Goal: Check status: Check status

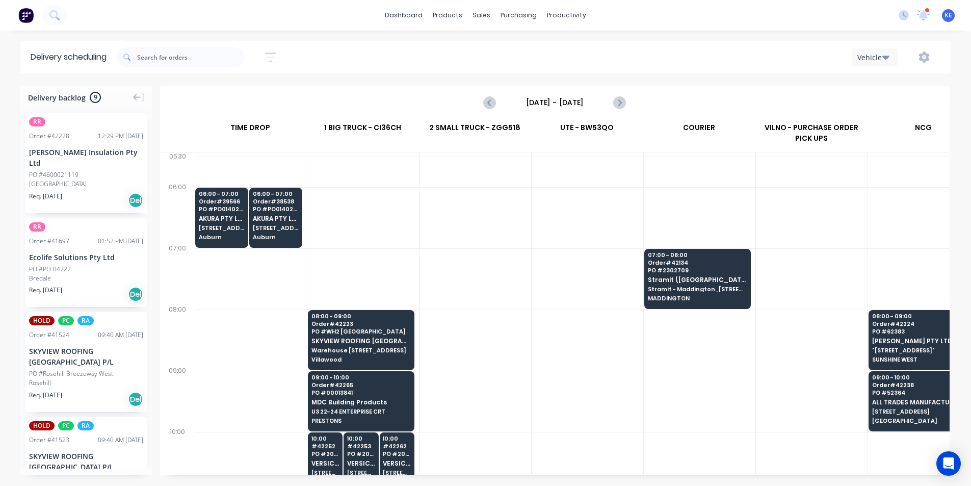
scroll to position [0, 1]
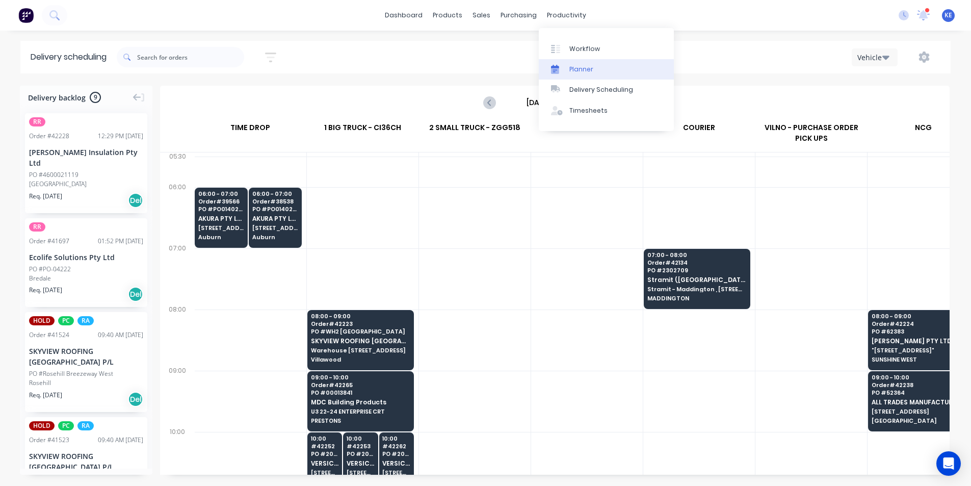
click at [581, 68] on div "Planner" at bounding box center [581, 69] width 24 height 9
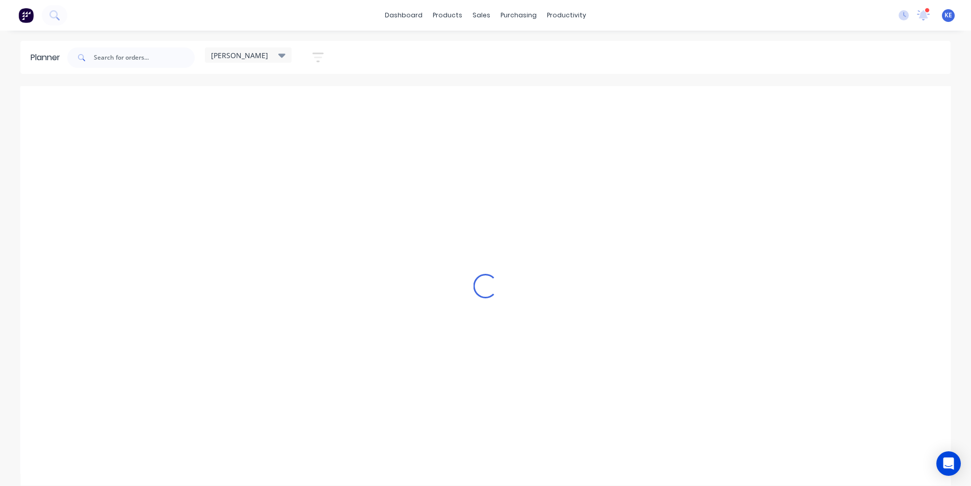
scroll to position [0, 1]
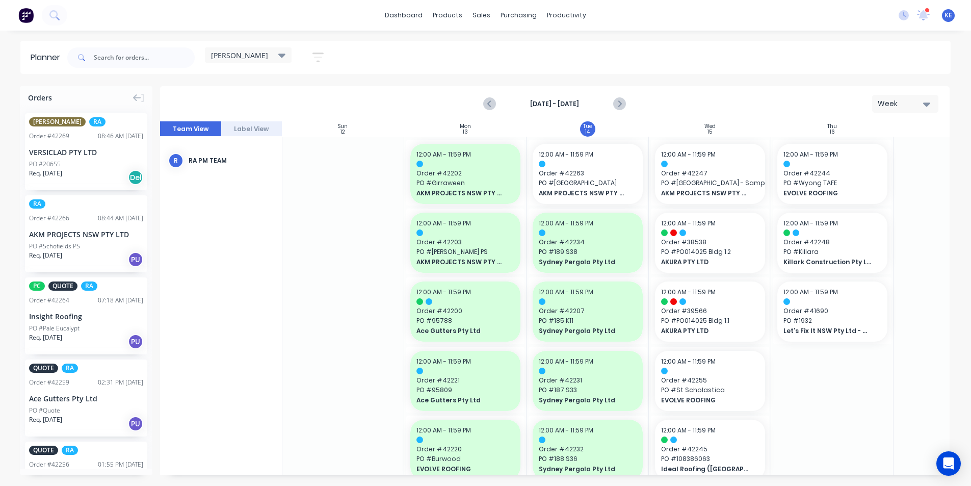
click at [275, 58] on div "[PERSON_NAME]" at bounding box center [248, 54] width 74 height 9
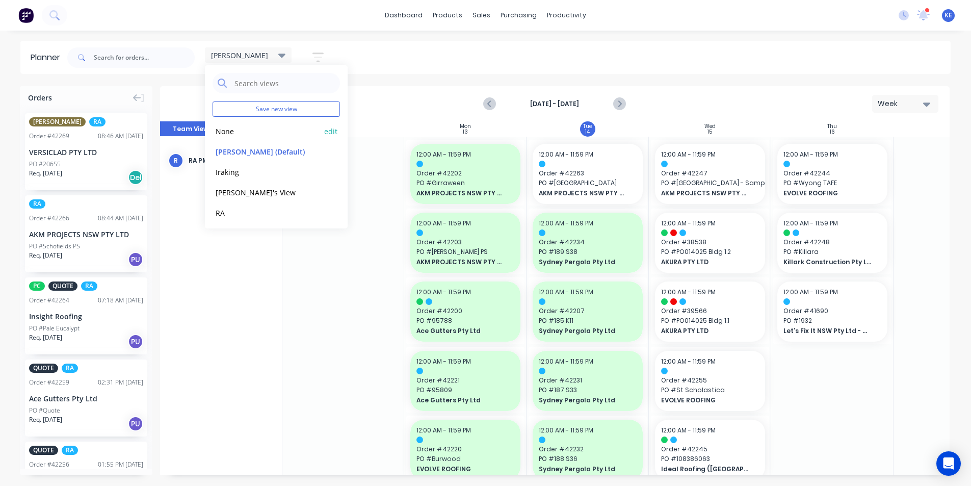
click at [239, 131] on button "None" at bounding box center [267, 131] width 109 height 12
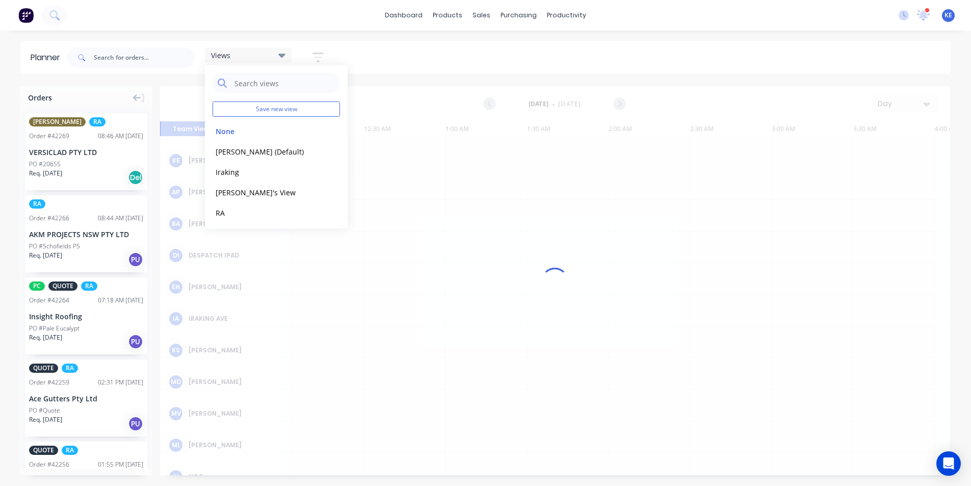
scroll to position [0, 1468]
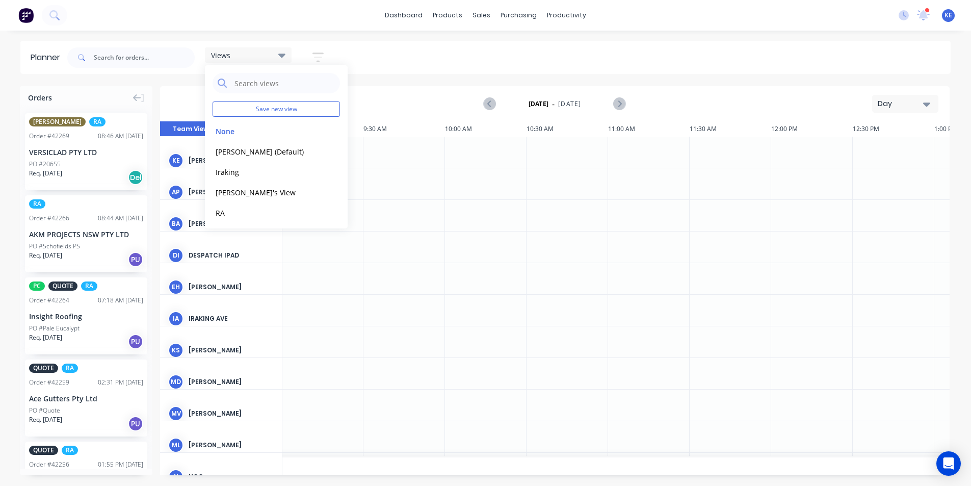
click at [327, 60] on button "button" at bounding box center [318, 57] width 33 height 20
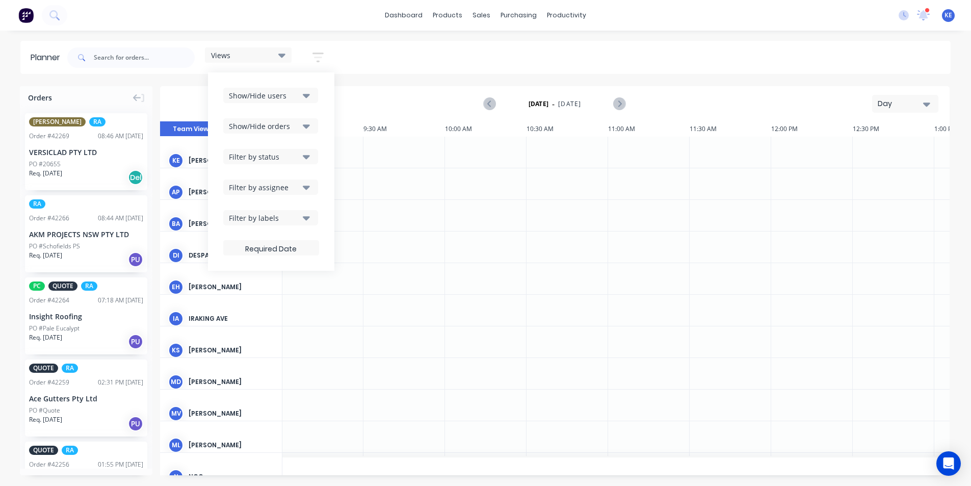
click at [296, 96] on div "Show/Hide users" at bounding box center [264, 95] width 71 height 11
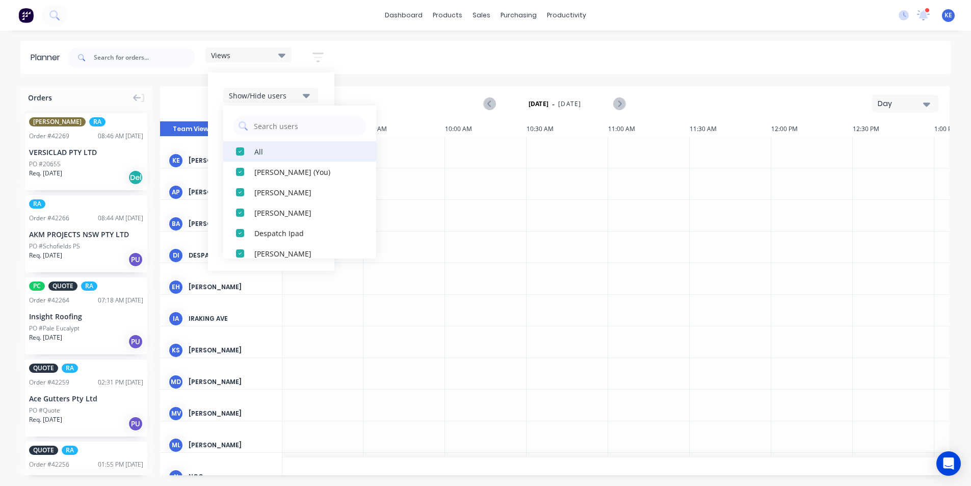
click at [268, 147] on div "All" at bounding box center [305, 151] width 102 height 11
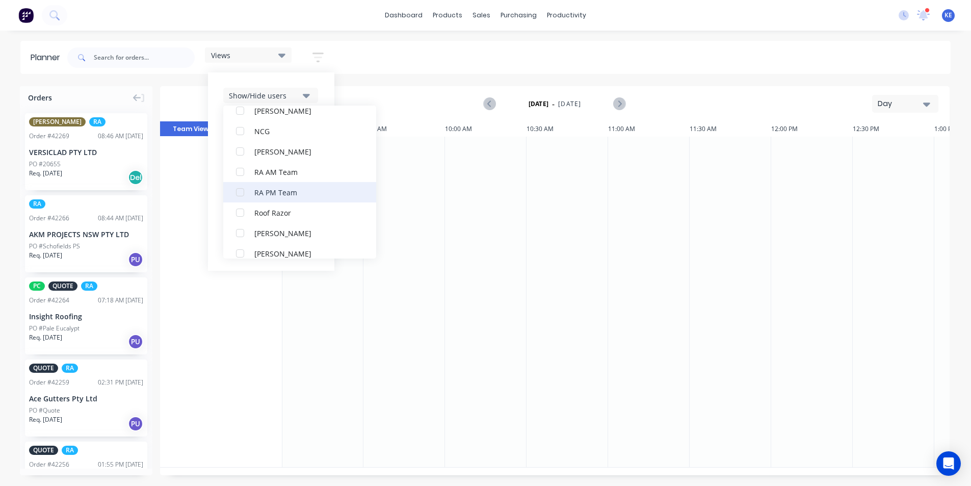
scroll to position [255, 0]
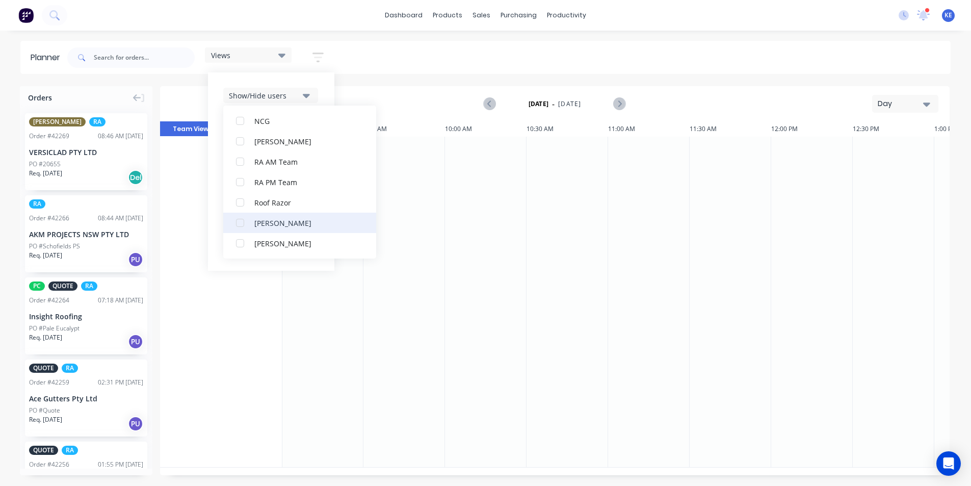
click at [261, 225] on div "[PERSON_NAME]" at bounding box center [305, 222] width 102 height 11
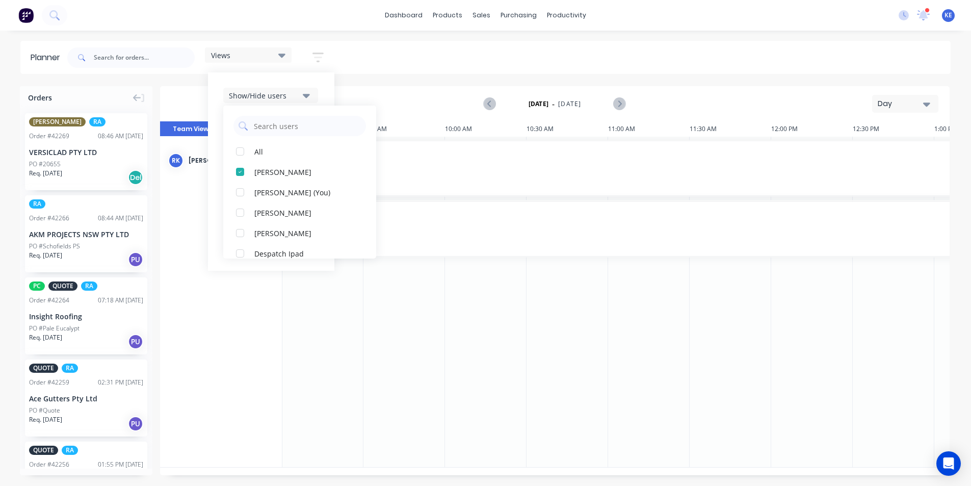
click at [326, 90] on div "Show/Hide users All [PERSON_NAME] [PERSON_NAME] (You) [PERSON_NAME] [PERSON_NAM…" at bounding box center [271, 171] width 126 height 198
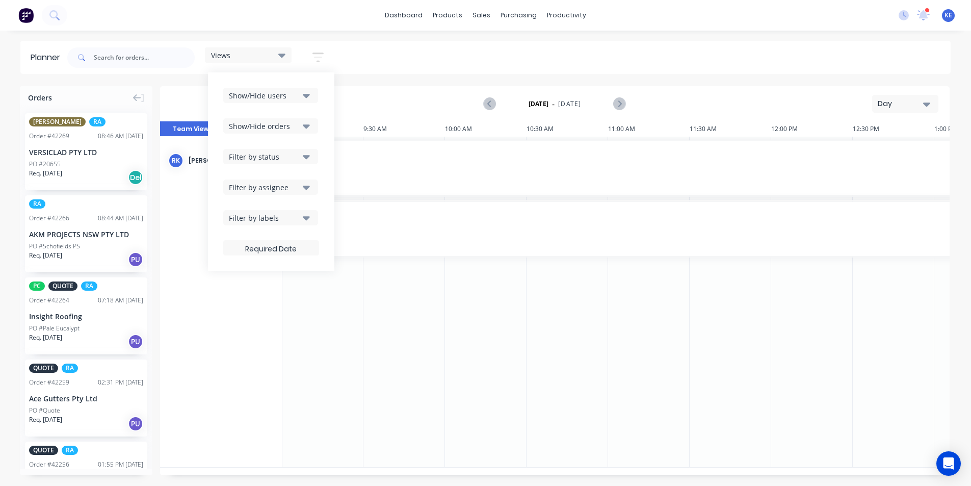
click at [281, 125] on div "Show/Hide orders" at bounding box center [264, 126] width 71 height 11
click at [286, 145] on button "All" at bounding box center [299, 151] width 153 height 20
drag, startPoint x: 279, startPoint y: 193, endPoint x: 308, endPoint y: 157, distance: 45.9
click at [279, 192] on div "Unscheduled" at bounding box center [305, 192] width 102 height 11
click at [329, 121] on div "Show/Hide users Show/Hide orders All Scheduled Unscheduled Filter by status Fil…" at bounding box center [271, 171] width 126 height 198
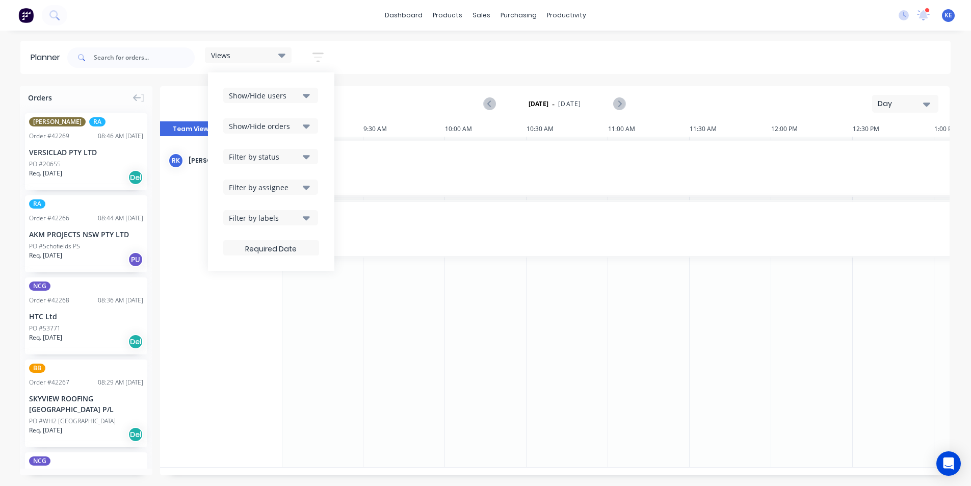
click at [270, 160] on div "Filter by status" at bounding box center [264, 156] width 71 height 11
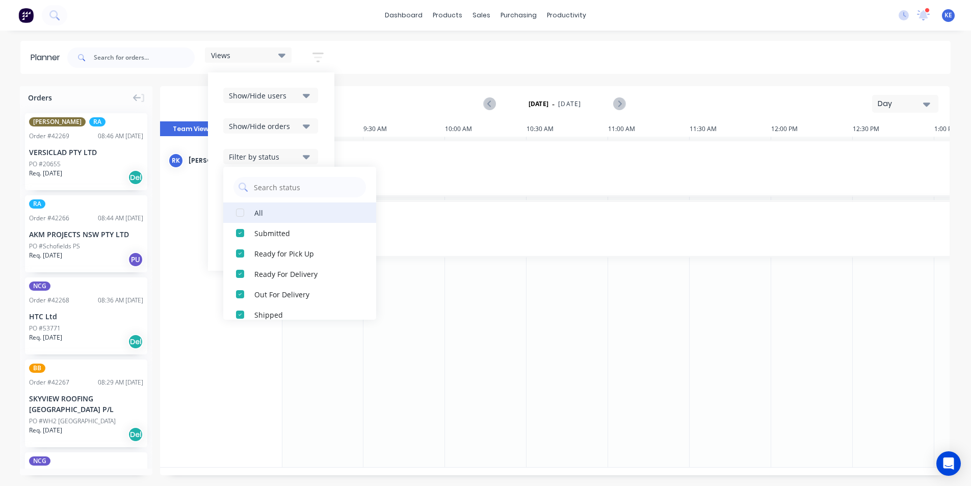
click at [252, 207] on button "All" at bounding box center [299, 212] width 153 height 20
click at [329, 146] on div "Show/Hide users Show/Hide orders Filter by status All Draft Quote Archived Deli…" at bounding box center [271, 171] width 126 height 198
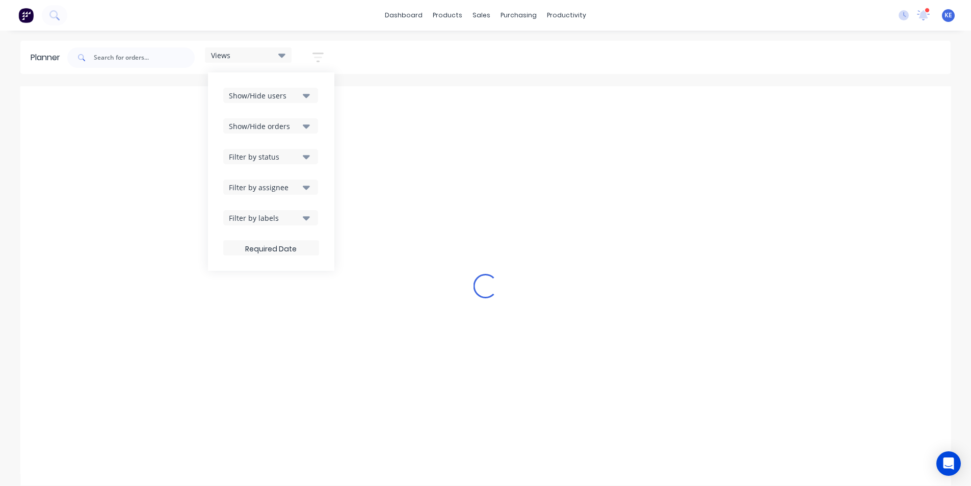
click at [302, 183] on button "Filter by assignee" at bounding box center [270, 186] width 95 height 15
click at [448, 74] on div "Planner Views Save new view None edit [PERSON_NAME] (Default) edit Iraking edit…" at bounding box center [485, 263] width 971 height 444
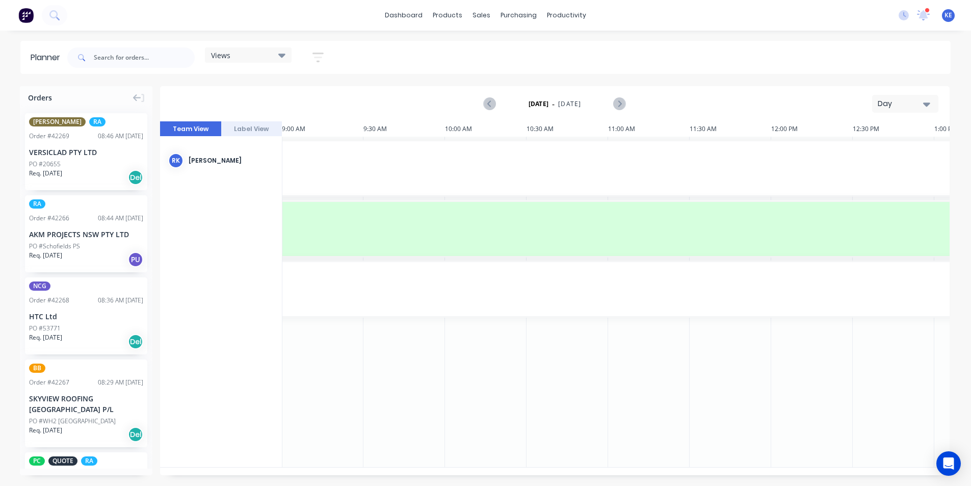
click at [909, 104] on div "Day" at bounding box center [901, 103] width 47 height 11
click at [885, 148] on div "Week" at bounding box center [886, 151] width 101 height 20
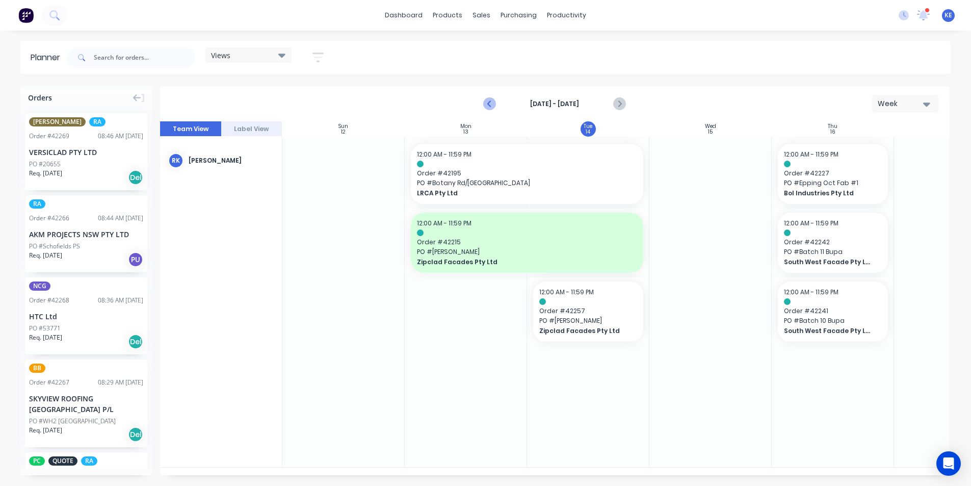
click at [491, 104] on icon "Previous page" at bounding box center [490, 104] width 12 height 12
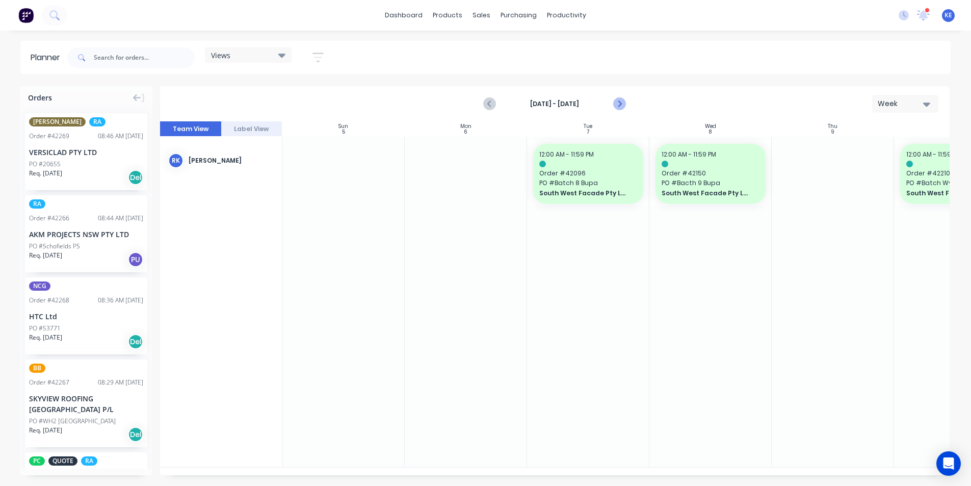
click at [620, 105] on icon "Next page" at bounding box center [619, 104] width 12 height 12
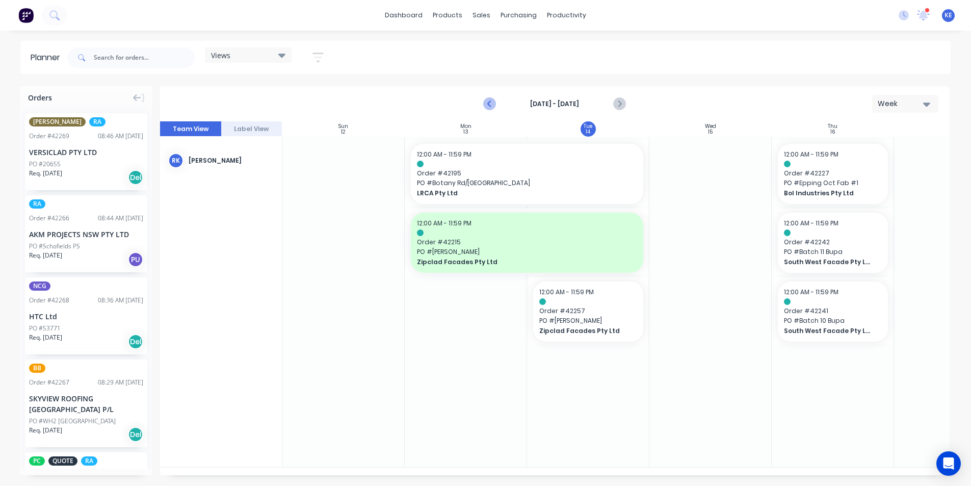
click at [492, 107] on icon "Previous page" at bounding box center [490, 104] width 12 height 12
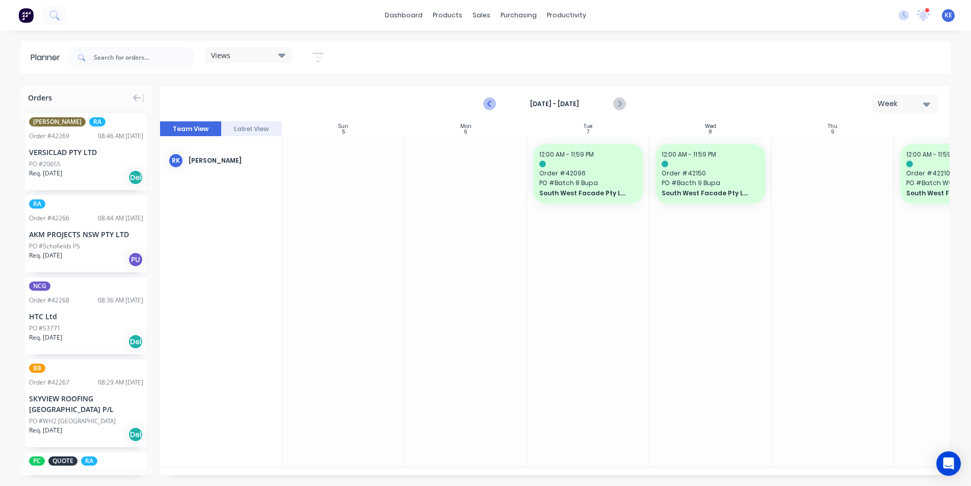
click at [492, 107] on icon "Previous page" at bounding box center [490, 104] width 12 height 12
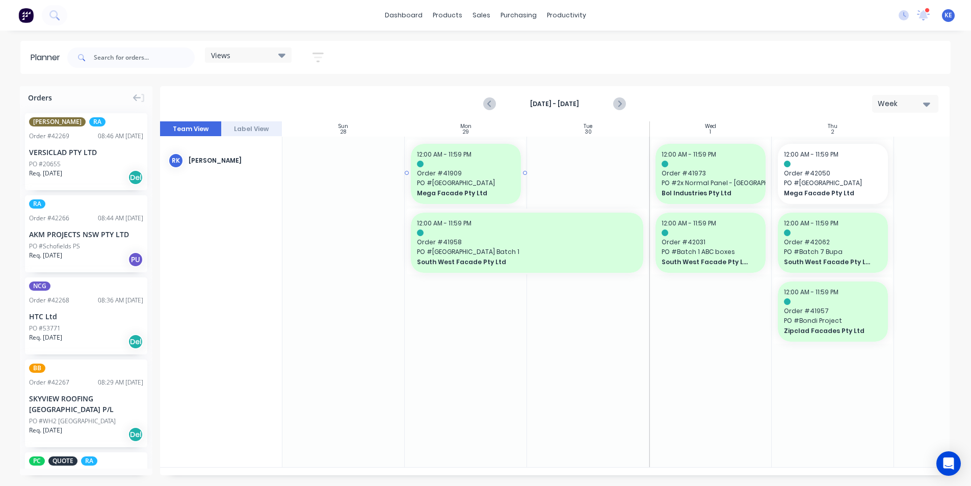
drag, startPoint x: 492, startPoint y: 107, endPoint x: 510, endPoint y: 149, distance: 46.4
click at [510, 149] on div "[DATE] - [DATE] Week Team View Label View Sun 28 [DATE] Mon 29 [DATE] Tue 30 [D…" at bounding box center [554, 280] width 789 height 389
click at [480, 106] on div "[DATE] - [DATE] Week" at bounding box center [554, 103] width 787 height 33
click at [484, 105] on button "Previous page" at bounding box center [490, 104] width 20 height 20
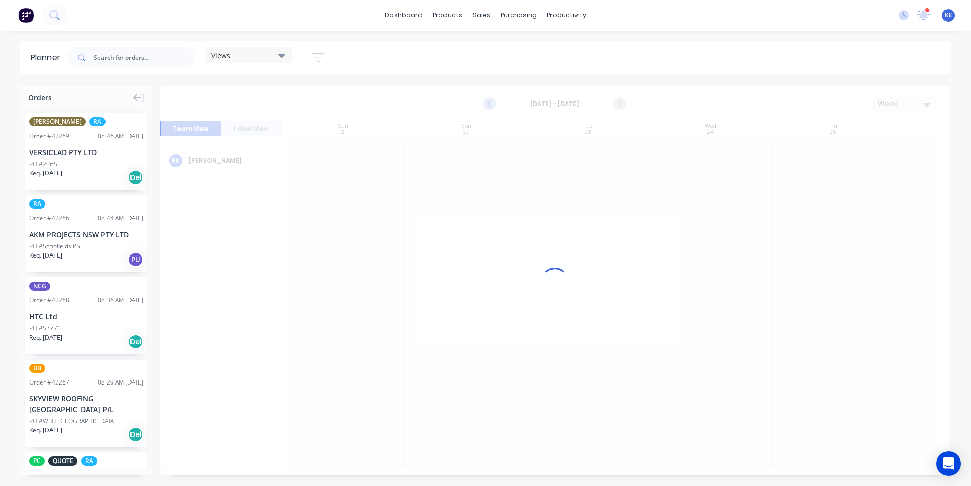
click at [495, 102] on div at bounding box center [554, 280] width 789 height 389
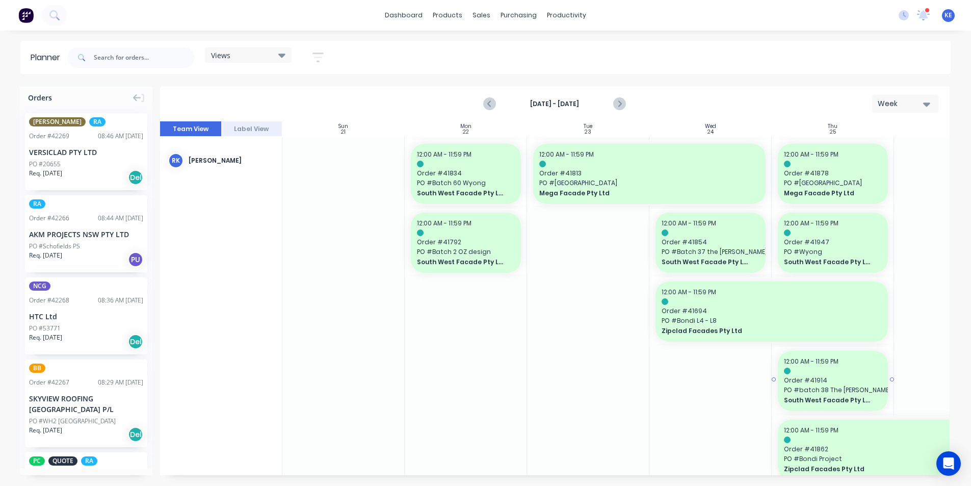
scroll to position [26, 0]
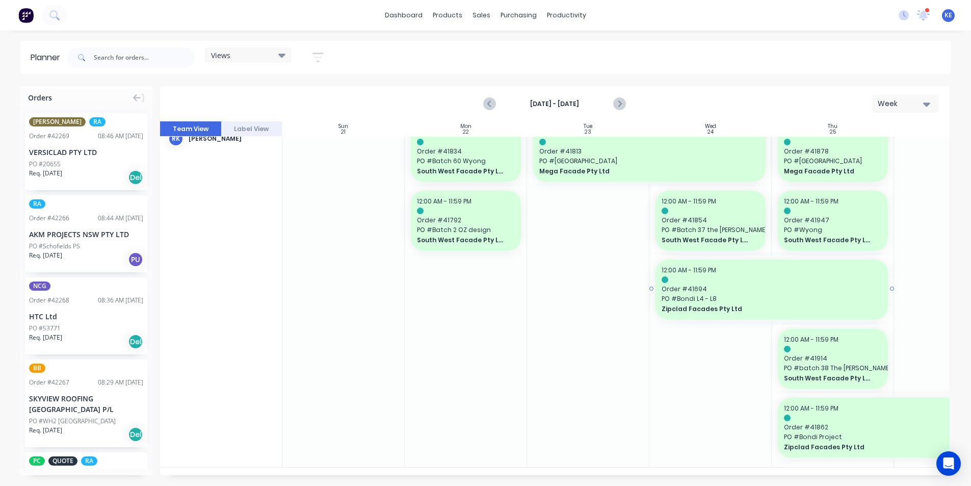
click at [760, 284] on span "Order # 41694" at bounding box center [771, 288] width 220 height 9
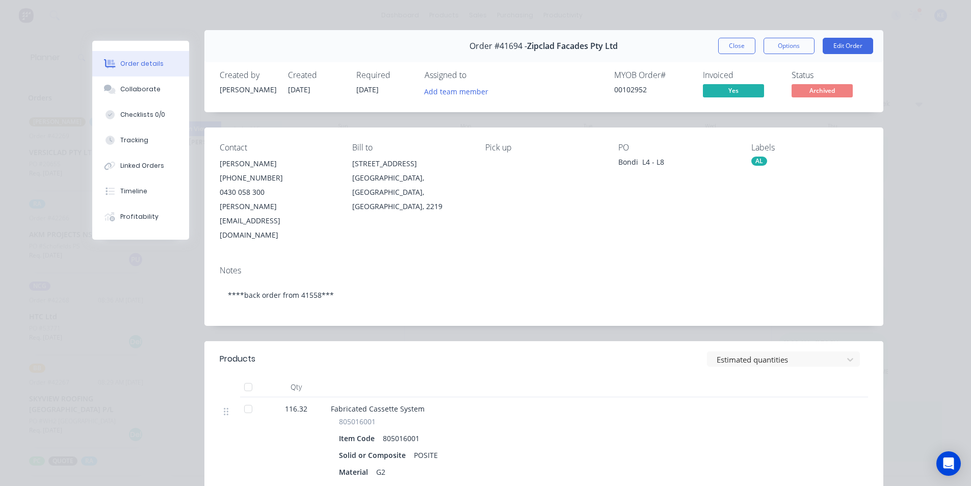
scroll to position [0, 0]
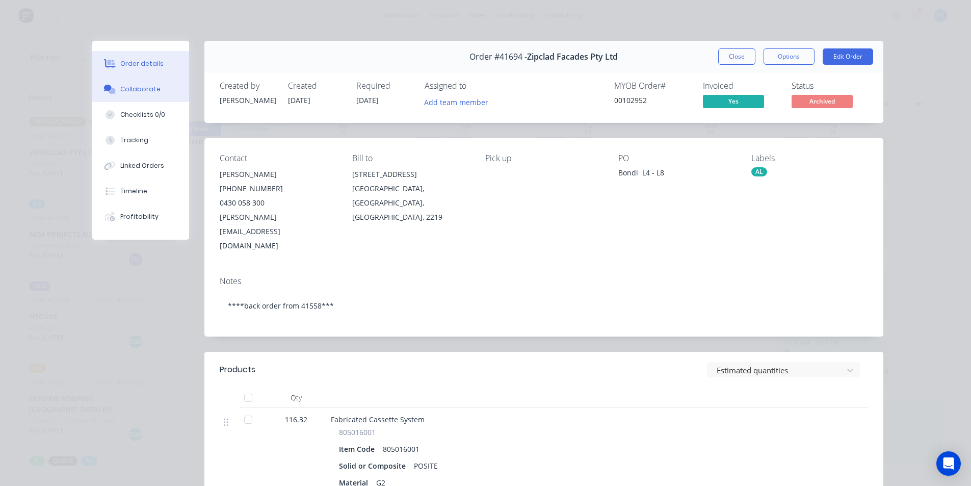
click at [128, 82] on button "Collaborate" at bounding box center [140, 88] width 97 height 25
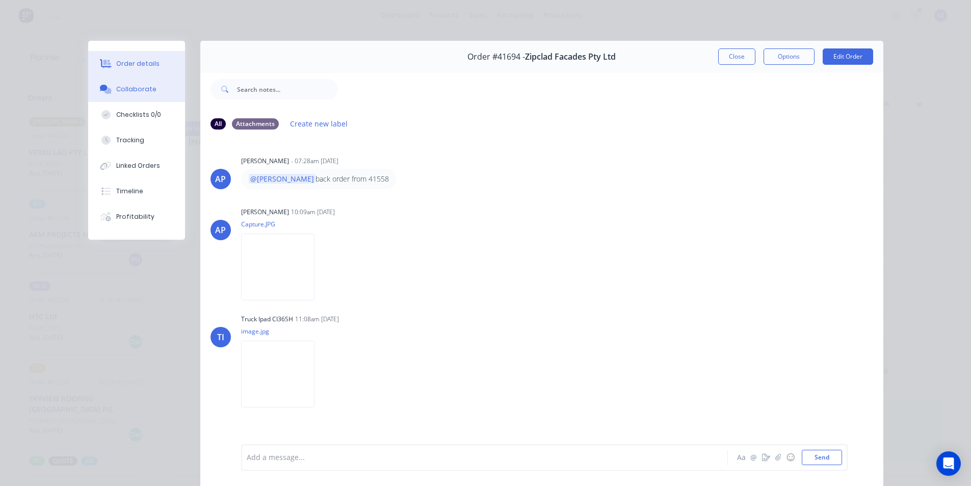
click at [108, 61] on div at bounding box center [105, 63] width 15 height 9
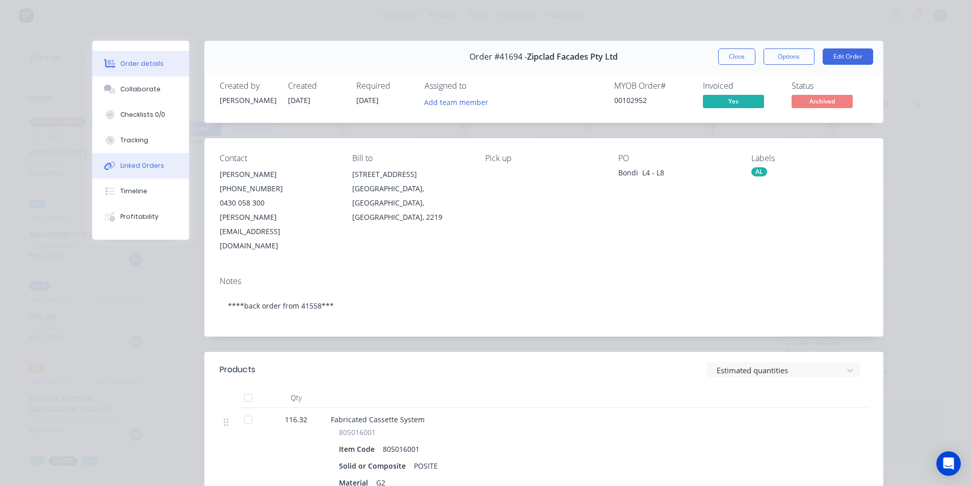
click at [137, 172] on button "Linked Orders" at bounding box center [140, 165] width 97 height 25
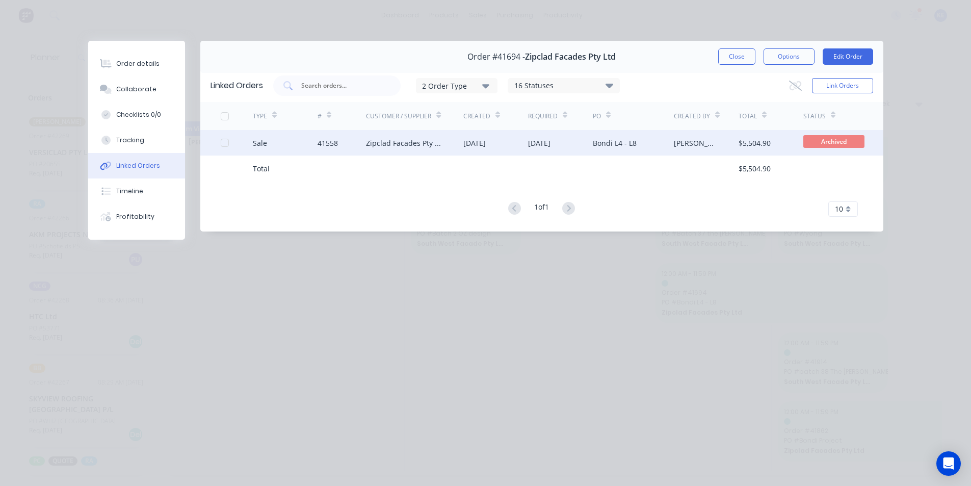
click at [441, 146] on div "Zipclad Facades Pty Ltd" at bounding box center [404, 143] width 77 height 11
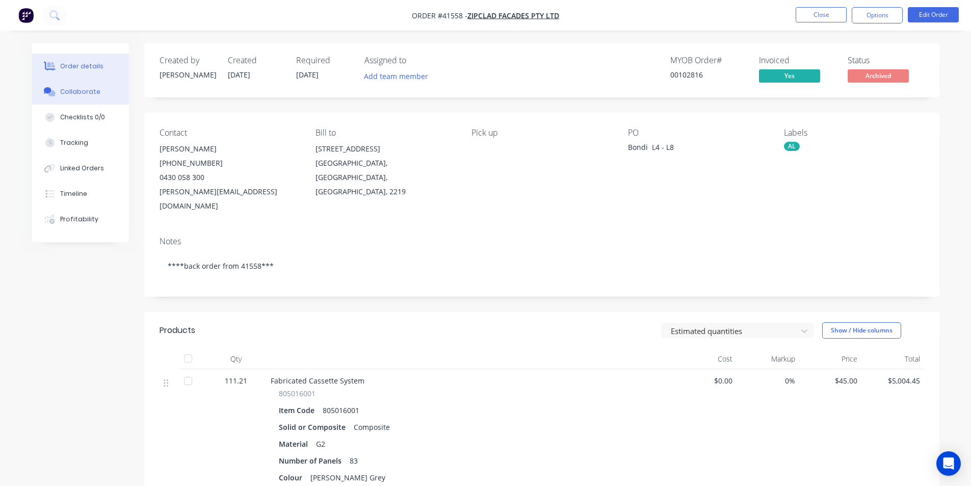
click at [67, 88] on div "Collaborate" at bounding box center [80, 91] width 40 height 9
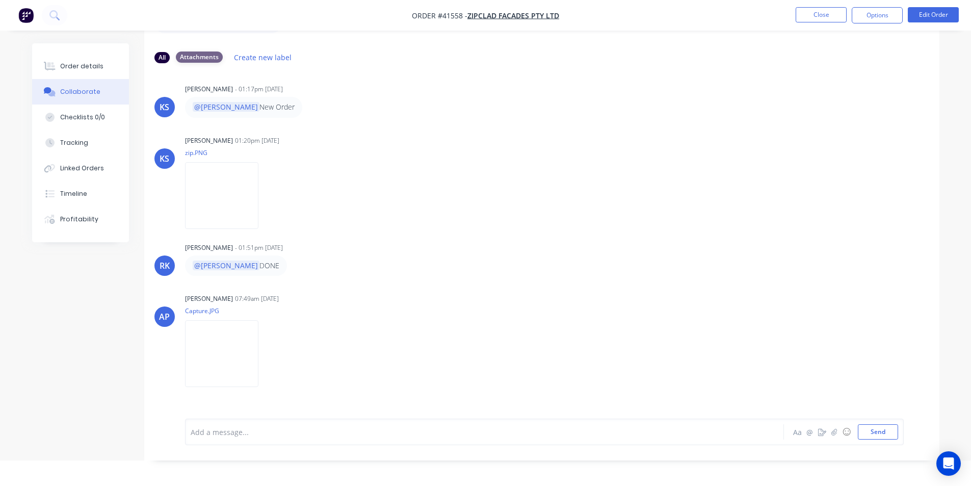
scroll to position [51, 0]
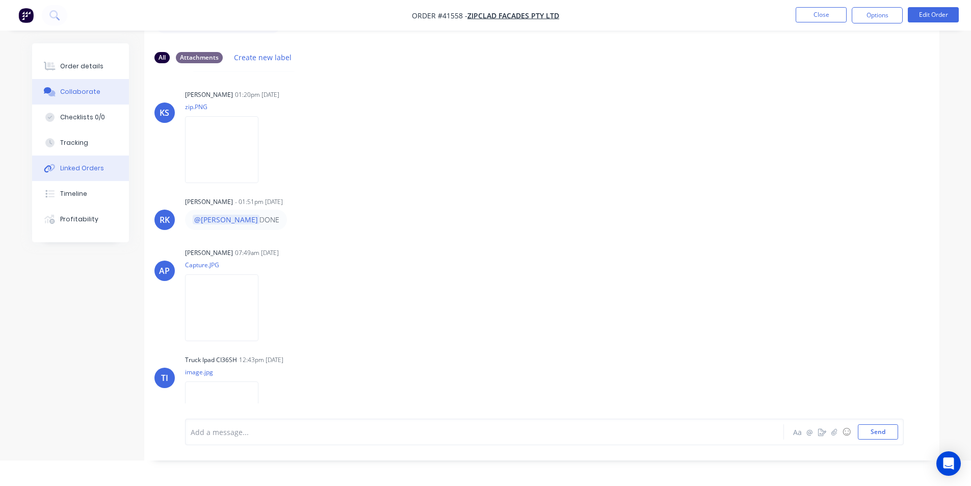
click at [90, 169] on div "Linked Orders" at bounding box center [82, 168] width 44 height 9
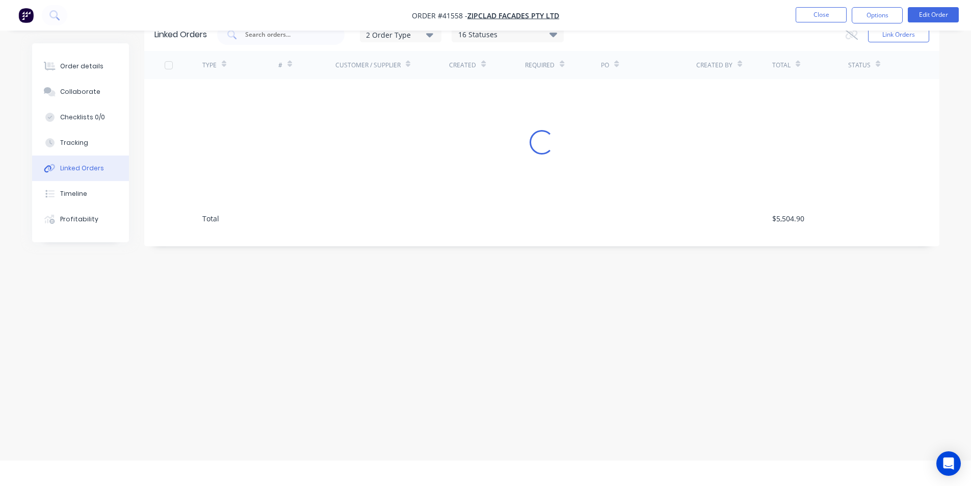
scroll to position [25, 0]
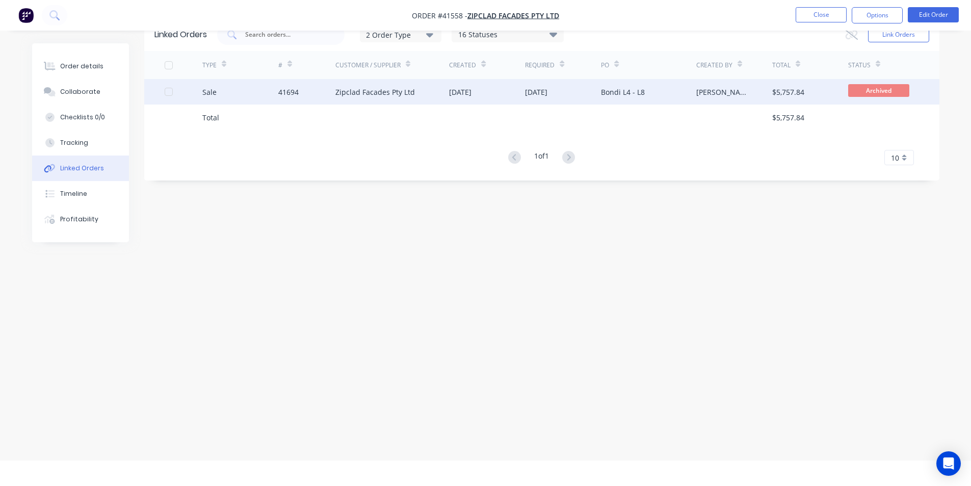
click at [346, 97] on div "Zipclad Facades Pty Ltd" at bounding box center [392, 91] width 114 height 25
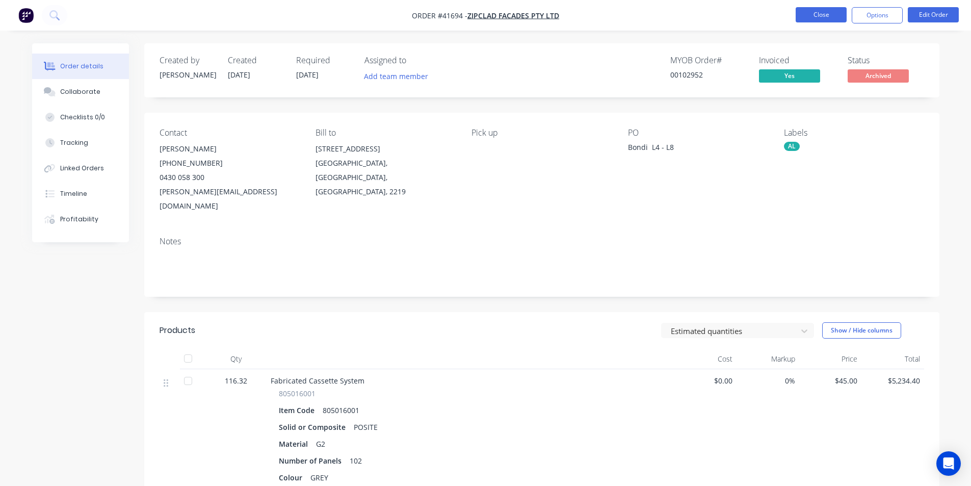
click at [819, 13] on button "Close" at bounding box center [821, 14] width 51 height 15
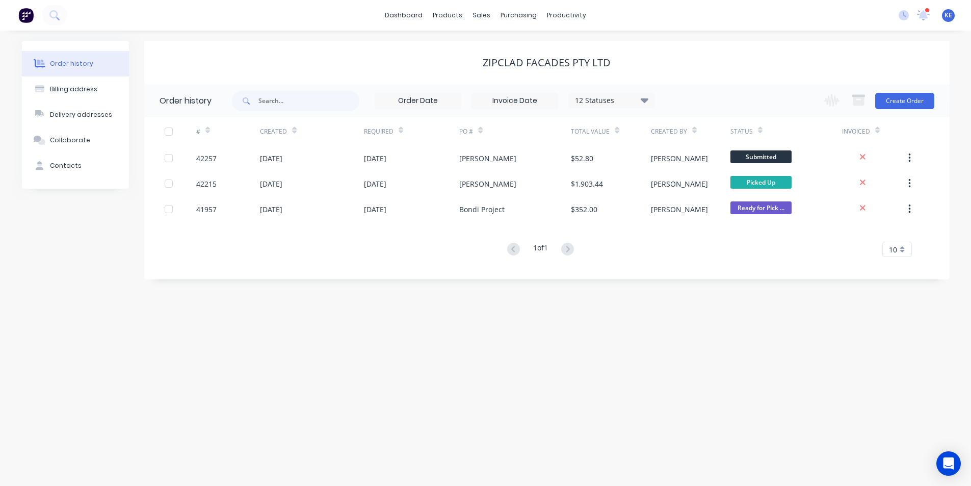
click at [631, 104] on div "12 Statuses" at bounding box center [612, 100] width 86 height 11
click at [696, 218] on label at bounding box center [696, 218] width 0 height 0
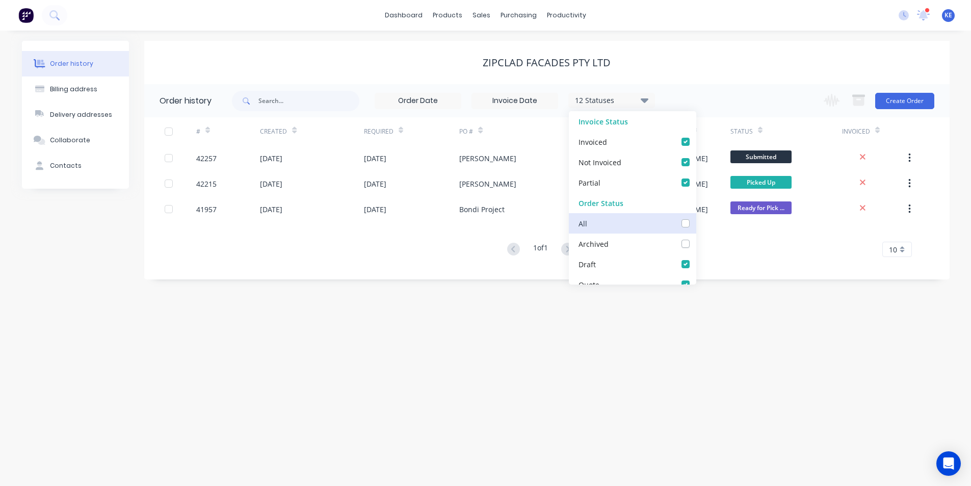
click at [696, 223] on input "checkbox" at bounding box center [700, 223] width 8 height 10
checkbox input "true"
click at [768, 379] on div "Order history Billing address Delivery addresses Collaborate Contacts Zipclad F…" at bounding box center [485, 258] width 971 height 455
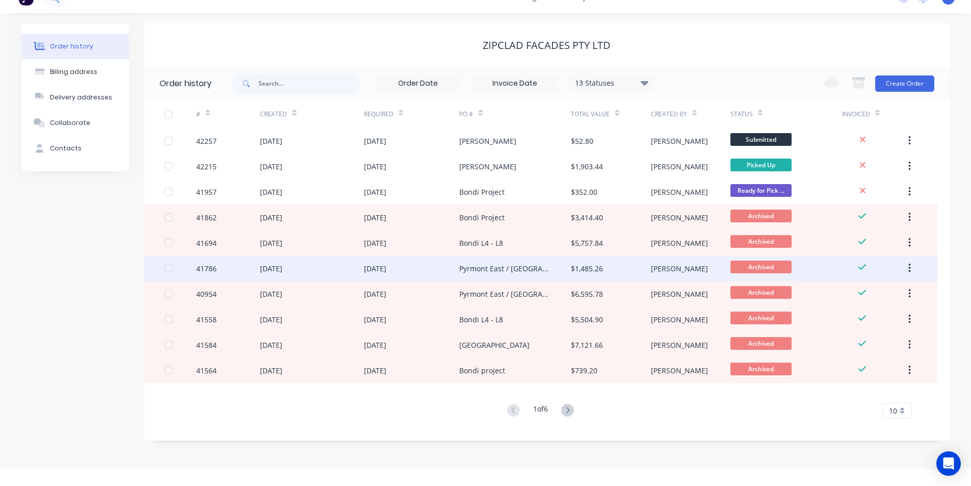
scroll to position [25, 0]
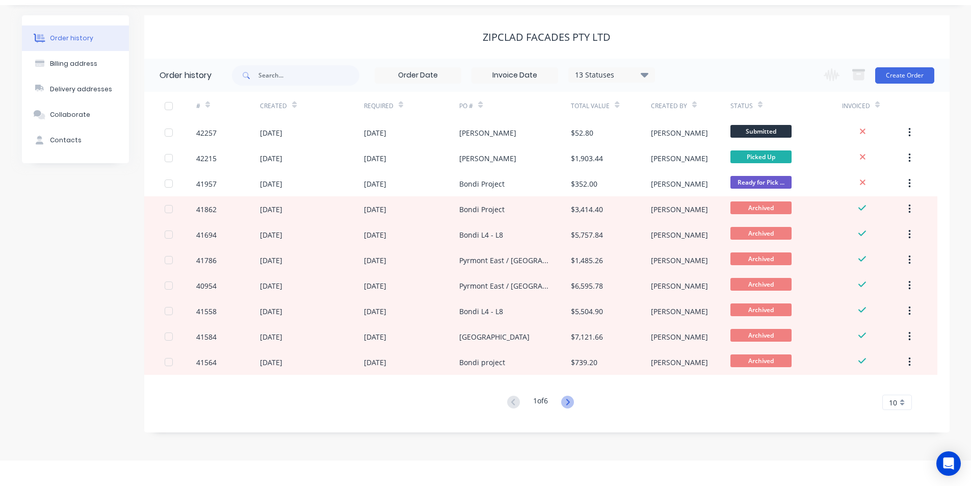
click at [566, 404] on icon at bounding box center [567, 401] width 13 height 13
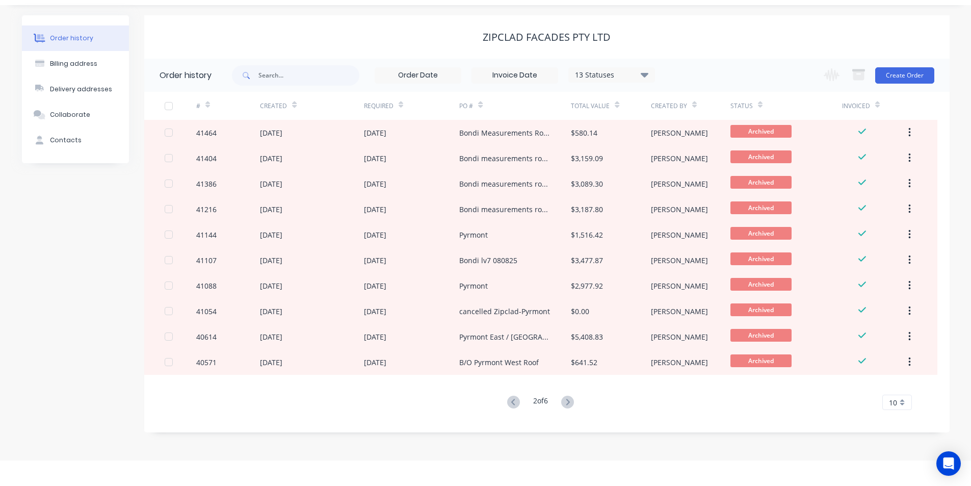
click at [398, 113] on div "Required" at bounding box center [383, 106] width 39 height 18
click at [395, 109] on div "Required" at bounding box center [383, 106] width 39 height 18
drag, startPoint x: 406, startPoint y: 108, endPoint x: 399, endPoint y: 109, distance: 7.8
click at [405, 108] on div "Required" at bounding box center [412, 106] width 96 height 28
click at [398, 107] on div "Required" at bounding box center [383, 106] width 39 height 18
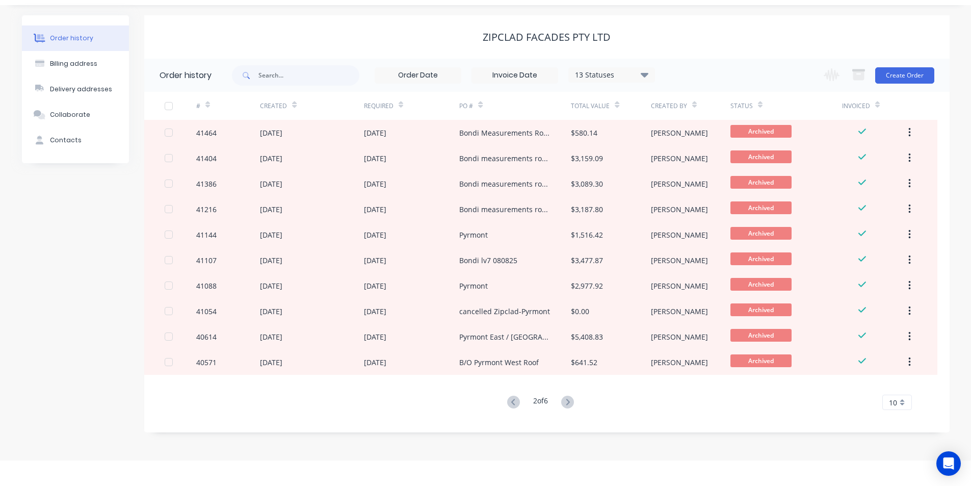
click at [398, 107] on div "Required" at bounding box center [383, 106] width 39 height 18
click at [397, 112] on div "Required" at bounding box center [383, 106] width 39 height 18
click at [726, 35] on div "Zipclad Facades Pty Ltd" at bounding box center [546, 37] width 805 height 12
click at [401, 108] on icon at bounding box center [401, 106] width 5 height 3
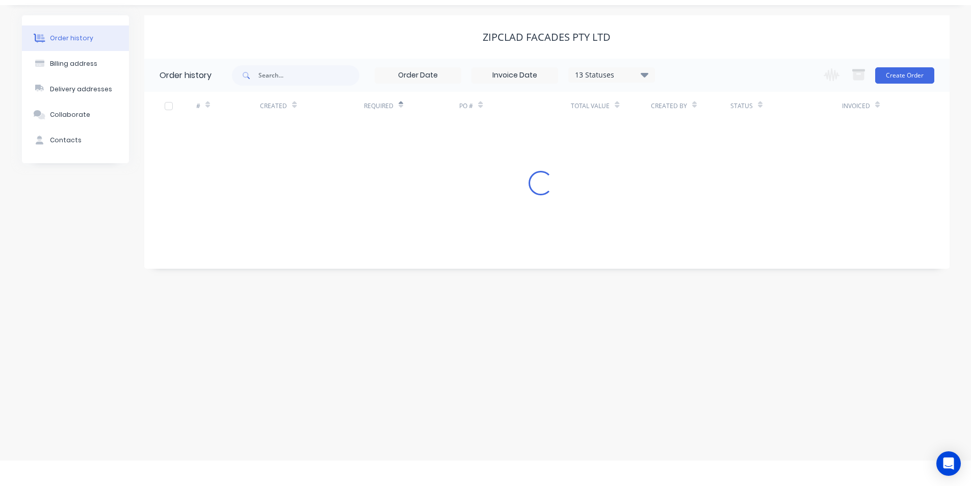
click at [401, 107] on icon at bounding box center [401, 106] width 5 height 3
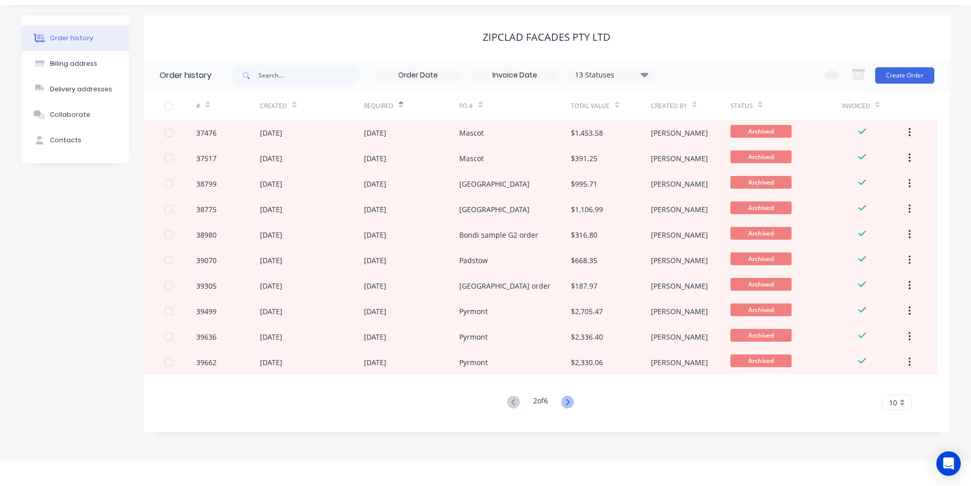
click at [565, 397] on icon at bounding box center [567, 401] width 13 height 13
click at [565, 402] on icon at bounding box center [567, 401] width 13 height 13
click at [571, 405] on icon at bounding box center [567, 401] width 13 height 13
click at [347, 79] on input "text" at bounding box center [308, 75] width 101 height 20
type input "41694"
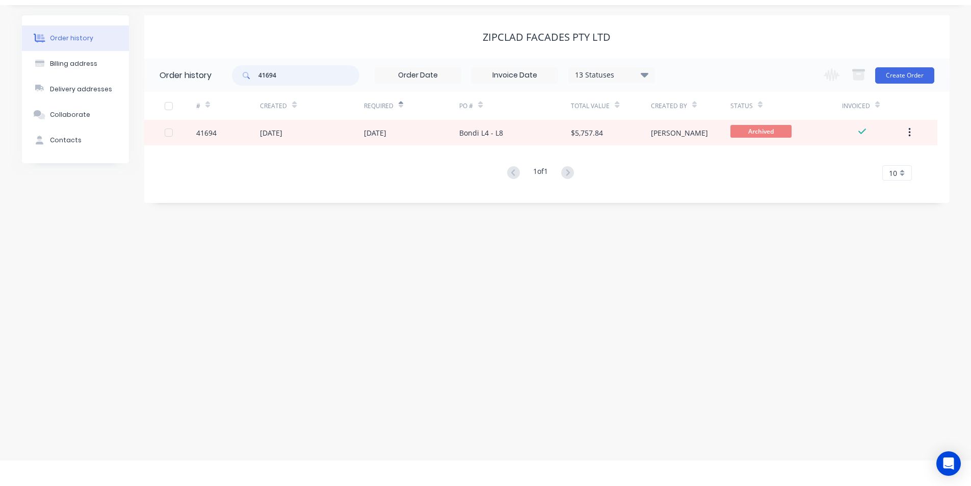
drag, startPoint x: 297, startPoint y: 81, endPoint x: 197, endPoint y: 71, distance: 100.8
click at [197, 71] on header "Order history 41694 13 Statuses Invoice Status Invoiced Not Invoiced Partial Or…" at bounding box center [546, 75] width 805 height 33
type input "40954"
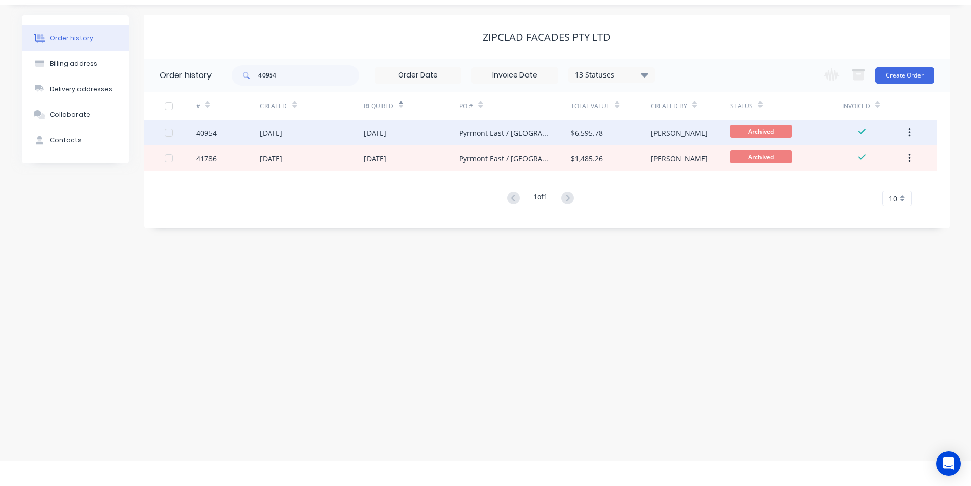
click at [397, 139] on div "[DATE]" at bounding box center [412, 132] width 96 height 25
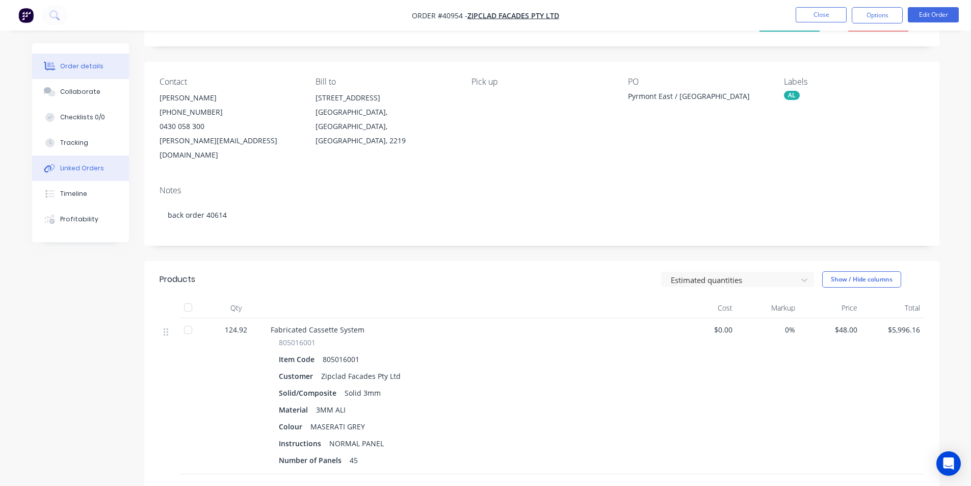
click at [85, 167] on div "Linked Orders" at bounding box center [82, 168] width 44 height 9
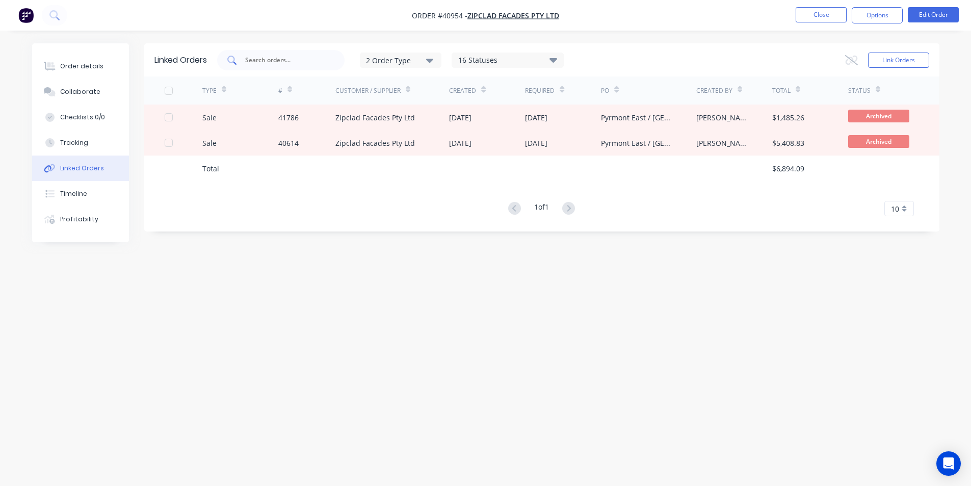
click at [297, 61] on input "text" at bounding box center [286, 60] width 85 height 10
type input "41862"
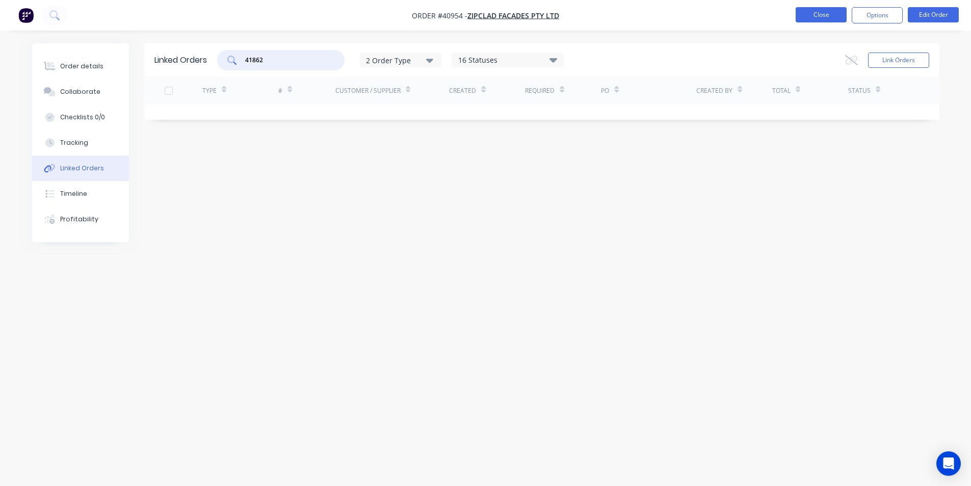
click at [801, 19] on button "Close" at bounding box center [821, 14] width 51 height 15
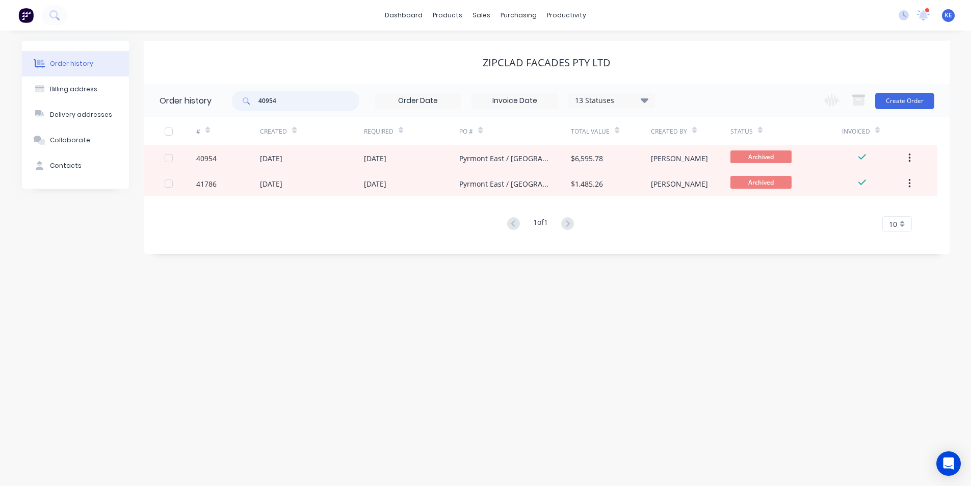
click at [288, 105] on input "40954" at bounding box center [308, 101] width 101 height 20
click at [289, 104] on input "40954" at bounding box center [308, 101] width 101 height 20
type input "41862"
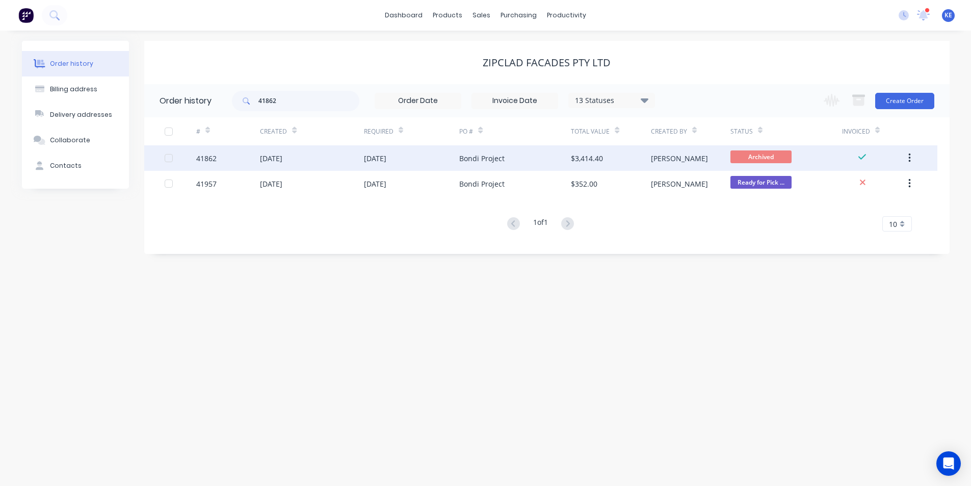
click at [325, 161] on div "[DATE]" at bounding box center [311, 157] width 103 height 25
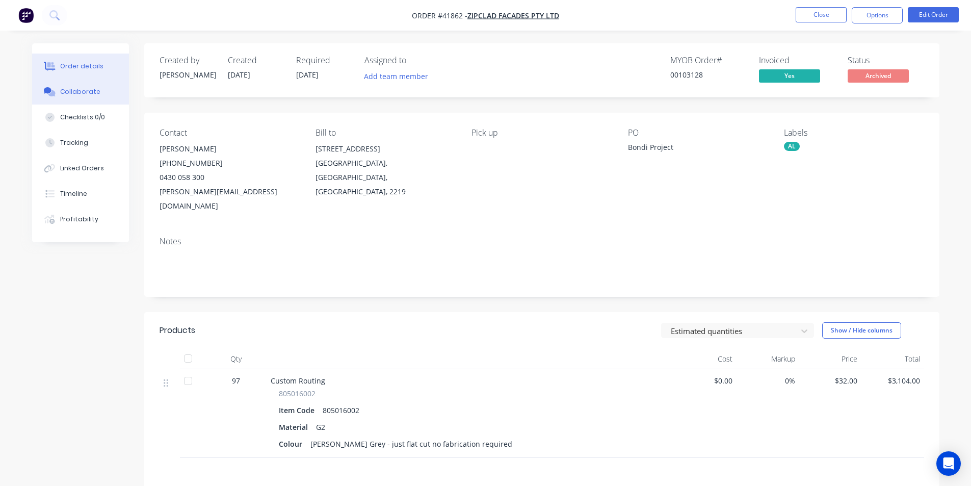
click at [88, 91] on div "Collaborate" at bounding box center [80, 91] width 40 height 9
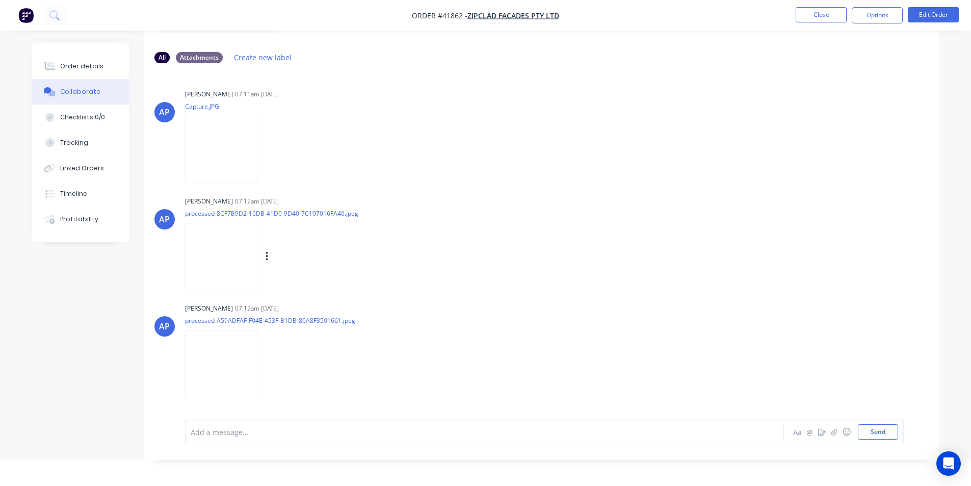
scroll to position [102, 0]
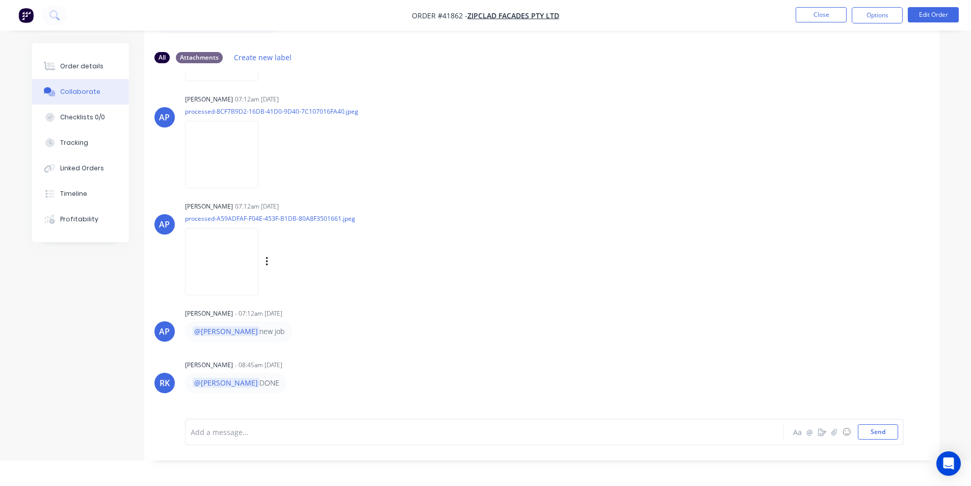
click at [219, 252] on img at bounding box center [221, 261] width 73 height 67
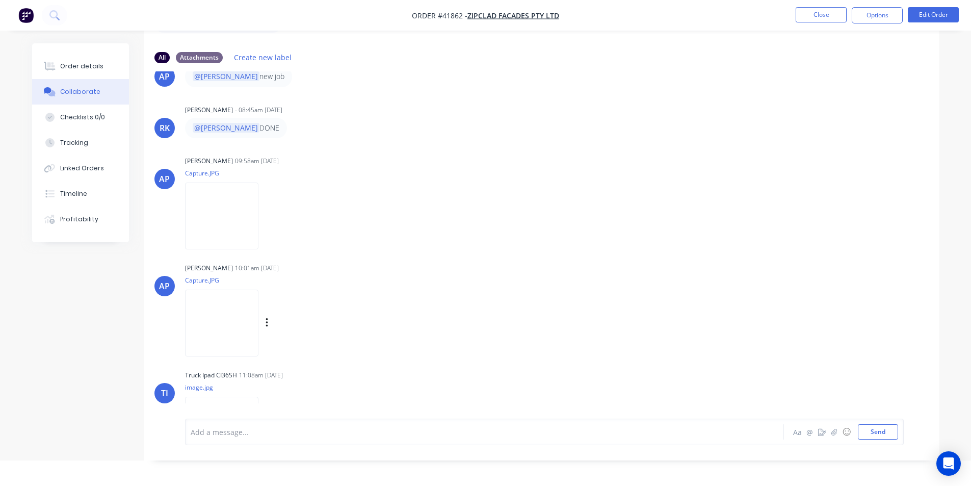
scroll to position [408, 0]
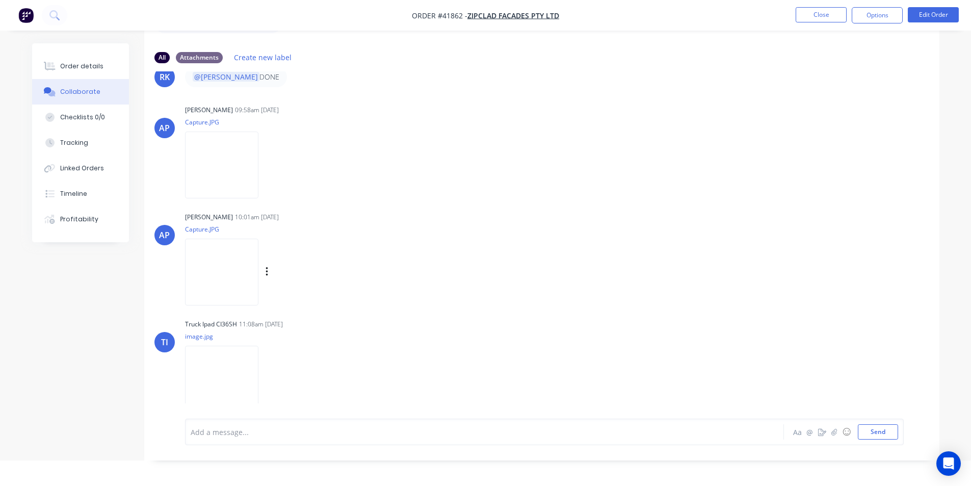
click at [234, 258] on img at bounding box center [221, 272] width 73 height 67
click at [221, 369] on img at bounding box center [221, 379] width 73 height 67
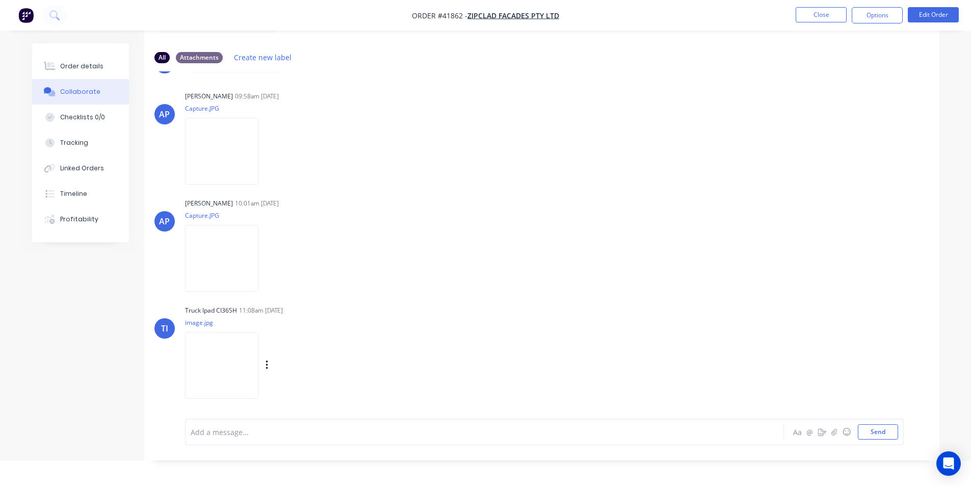
scroll to position [370, 0]
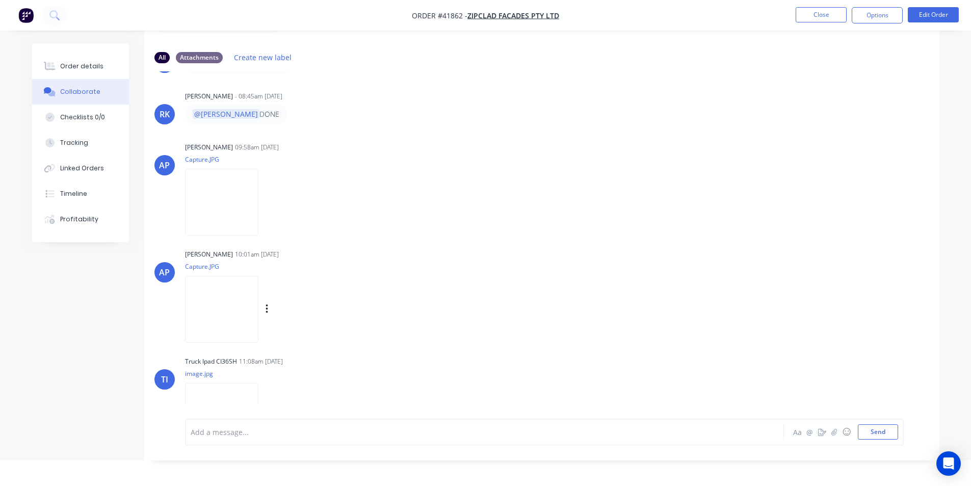
click at [258, 306] on img at bounding box center [221, 309] width 73 height 67
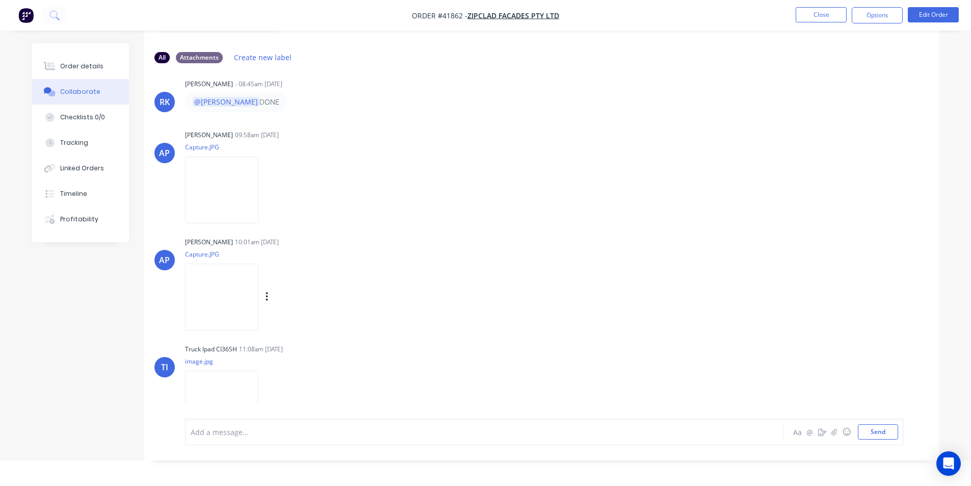
scroll to position [421, 0]
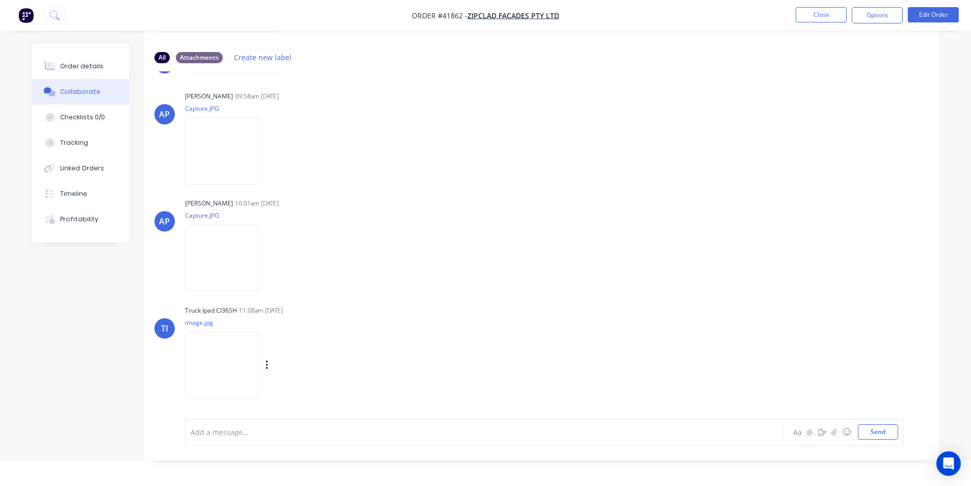
click at [216, 381] on img at bounding box center [221, 365] width 73 height 67
click at [208, 367] on img at bounding box center [221, 365] width 73 height 67
click at [77, 67] on div "Order details" at bounding box center [81, 66] width 43 height 9
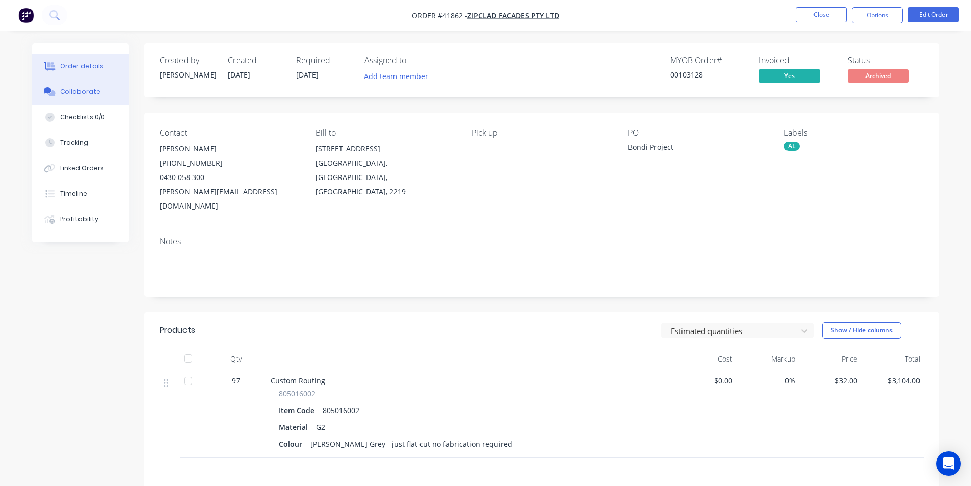
click at [88, 91] on div "Collaborate" at bounding box center [80, 91] width 40 height 9
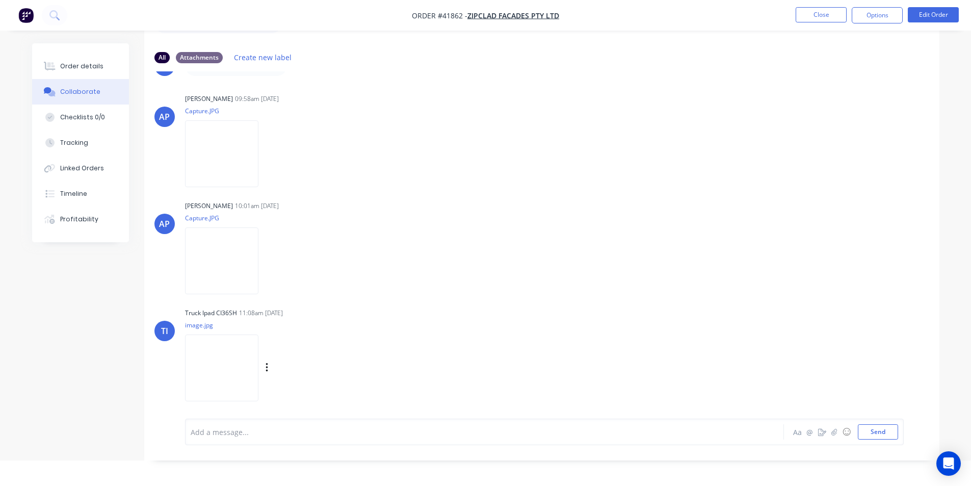
scroll to position [421, 0]
click at [237, 359] on img at bounding box center [221, 365] width 73 height 67
click at [78, 162] on button "Linked Orders" at bounding box center [80, 167] width 97 height 25
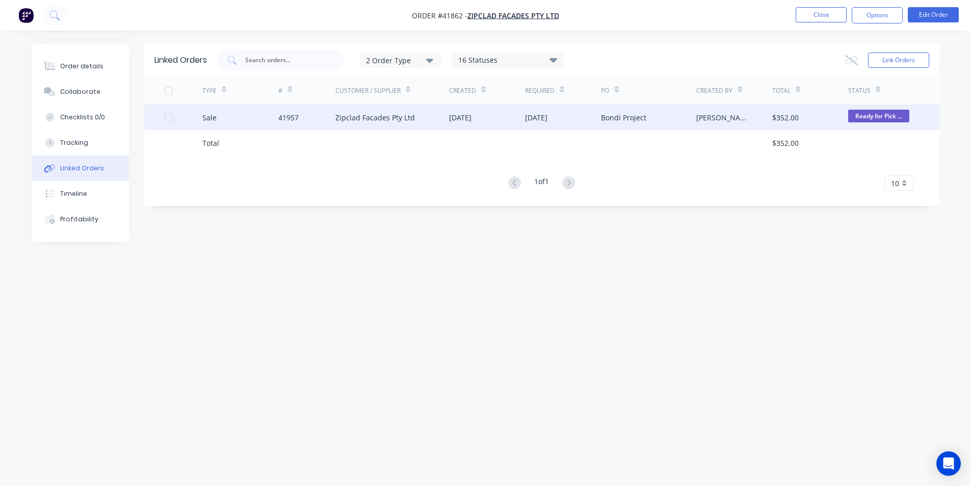
click at [428, 116] on div "Zipclad Facades Pty Ltd" at bounding box center [392, 116] width 114 height 25
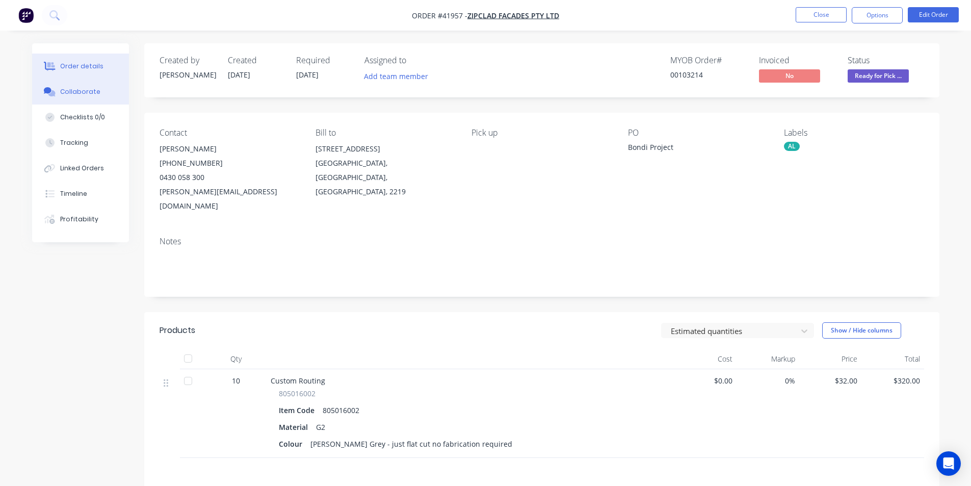
click at [89, 97] on button "Collaborate" at bounding box center [80, 91] width 97 height 25
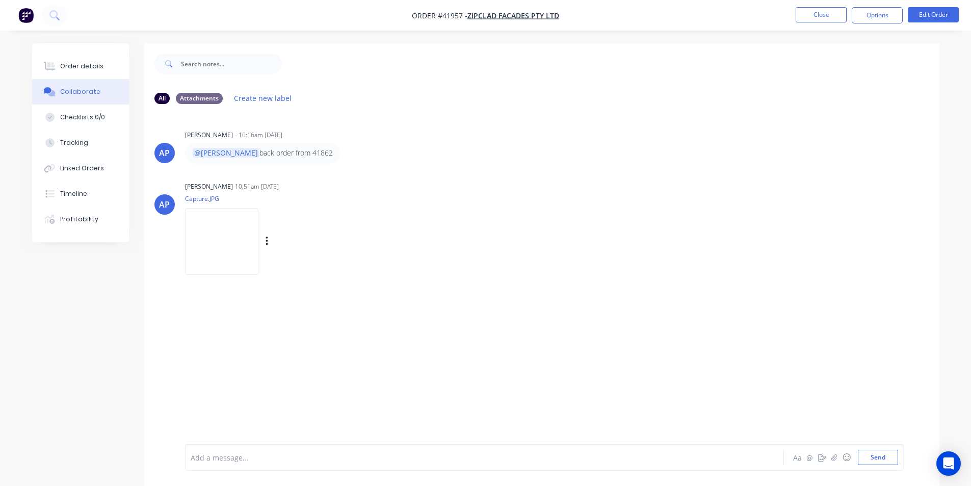
scroll to position [41, 0]
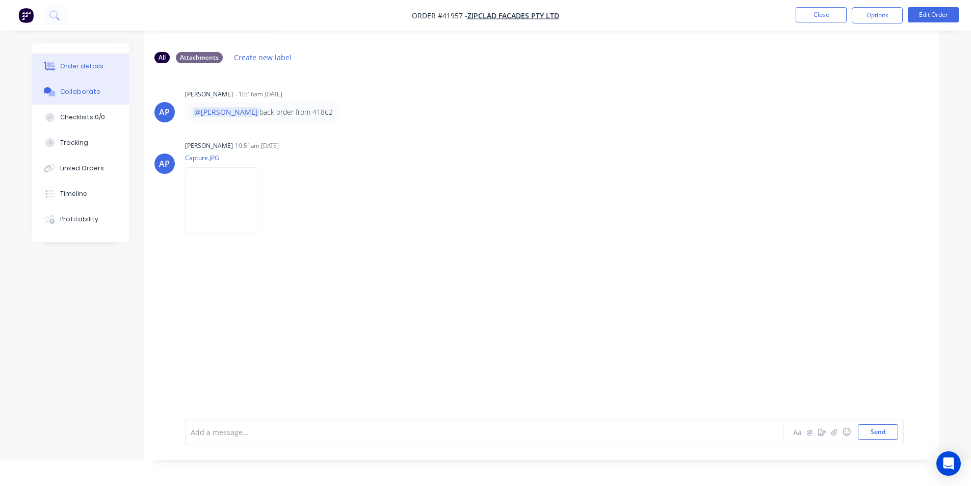
click at [77, 66] on div "Order details" at bounding box center [81, 66] width 43 height 9
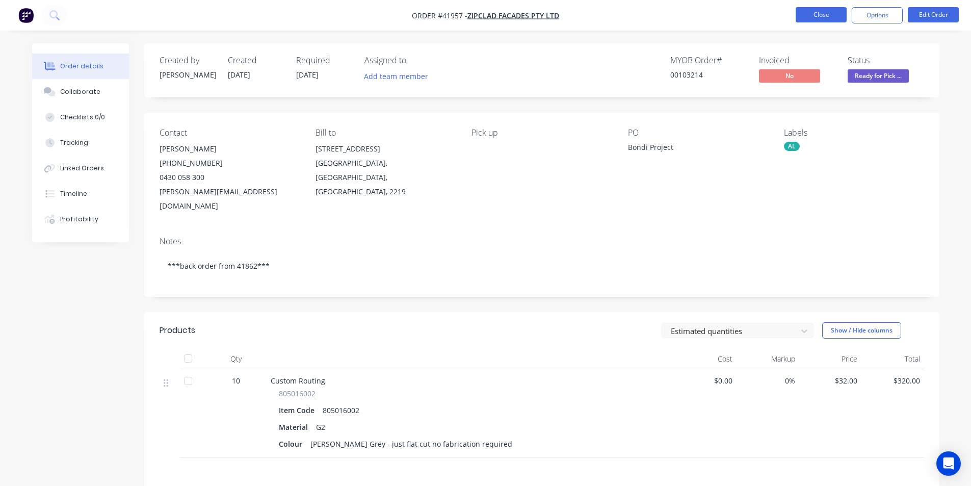
click at [811, 12] on button "Close" at bounding box center [821, 14] width 51 height 15
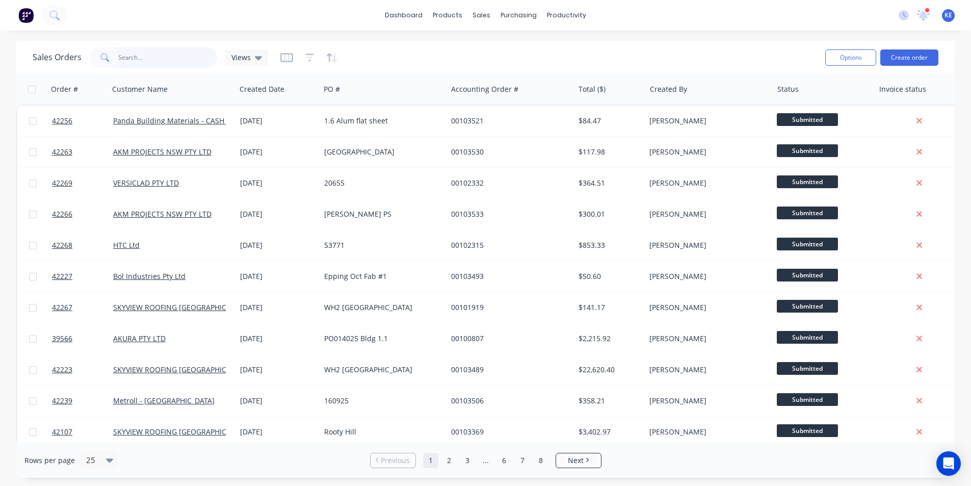
drag, startPoint x: 120, startPoint y: 64, endPoint x: 120, endPoint y: 59, distance: 5.6
drag, startPoint x: 120, startPoint y: 59, endPoint x: 413, endPoint y: 40, distance: 294.1
click at [413, 40] on div "dashboard products sales purchasing productivity dashboard products Product Cat…" at bounding box center [485, 243] width 971 height 486
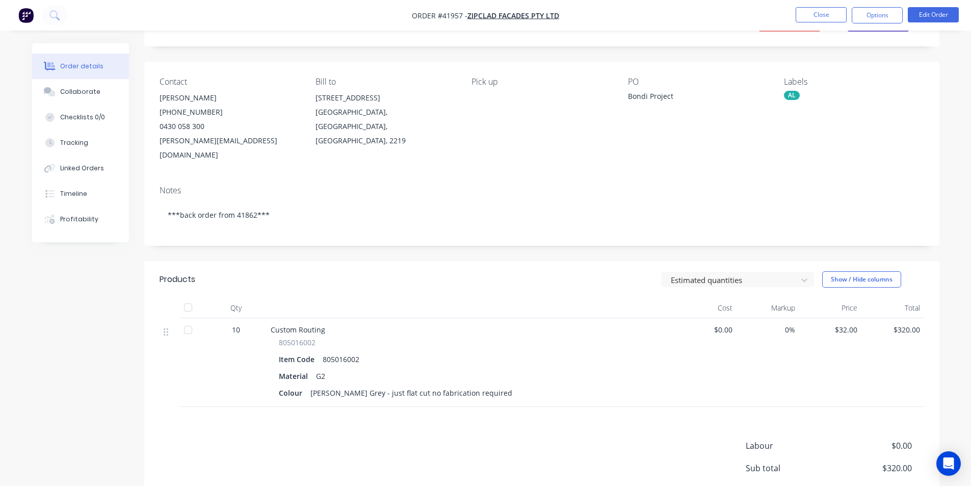
scroll to position [102, 0]
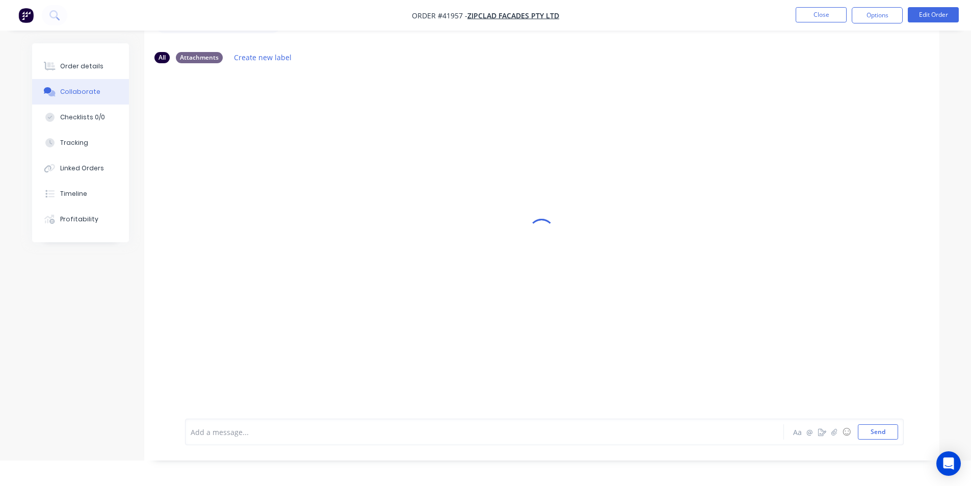
scroll to position [41, 0]
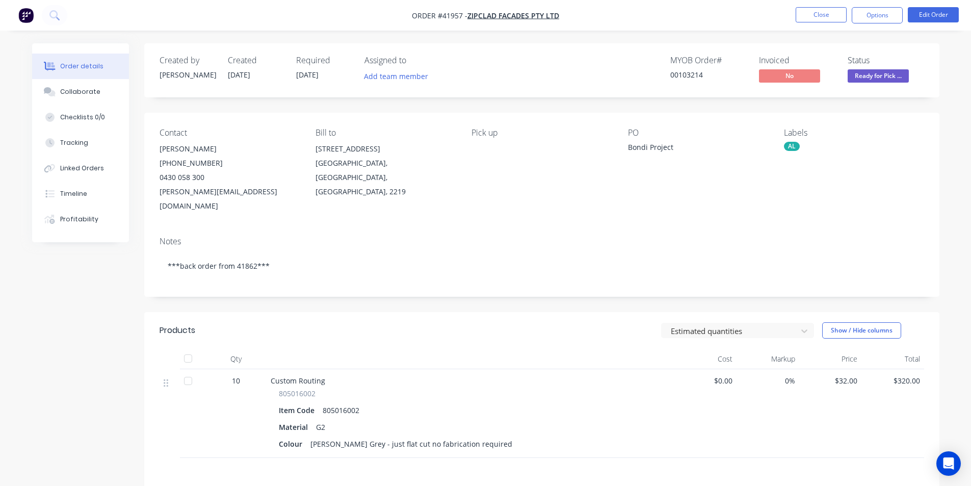
scroll to position [51, 0]
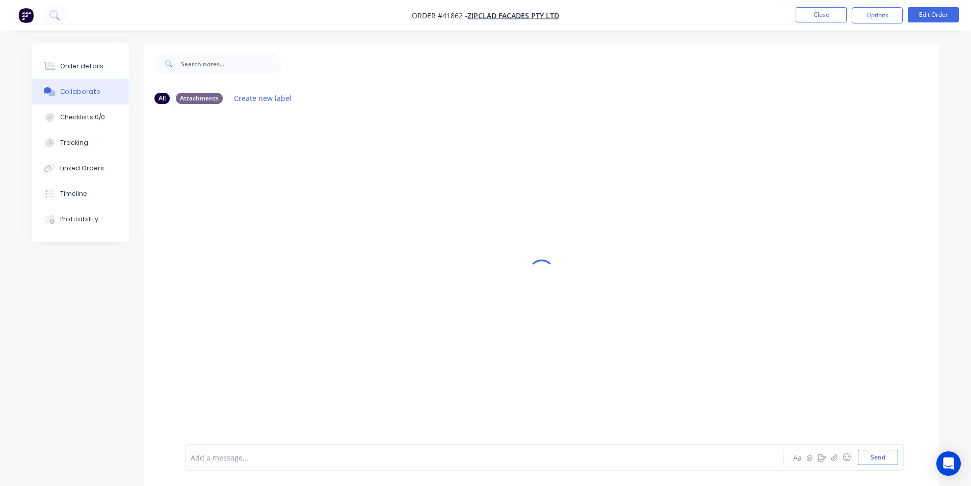
scroll to position [25, 0]
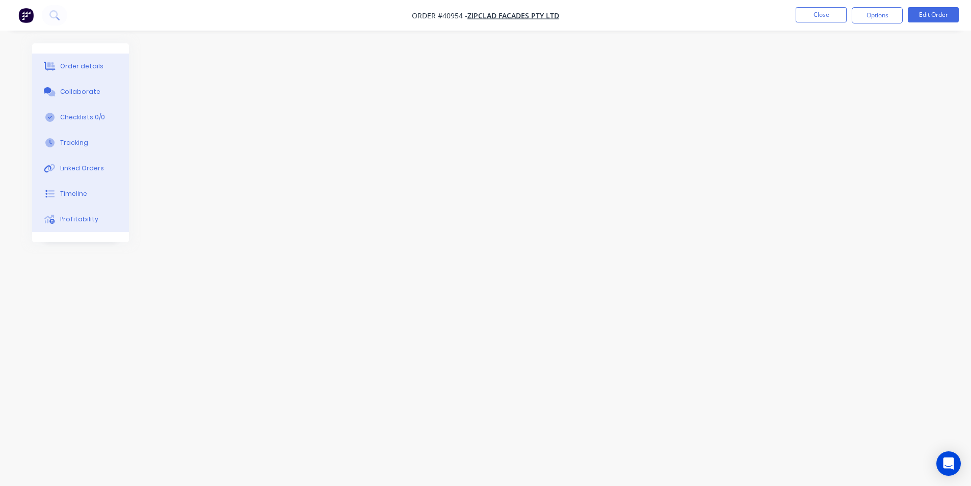
scroll to position [25, 0]
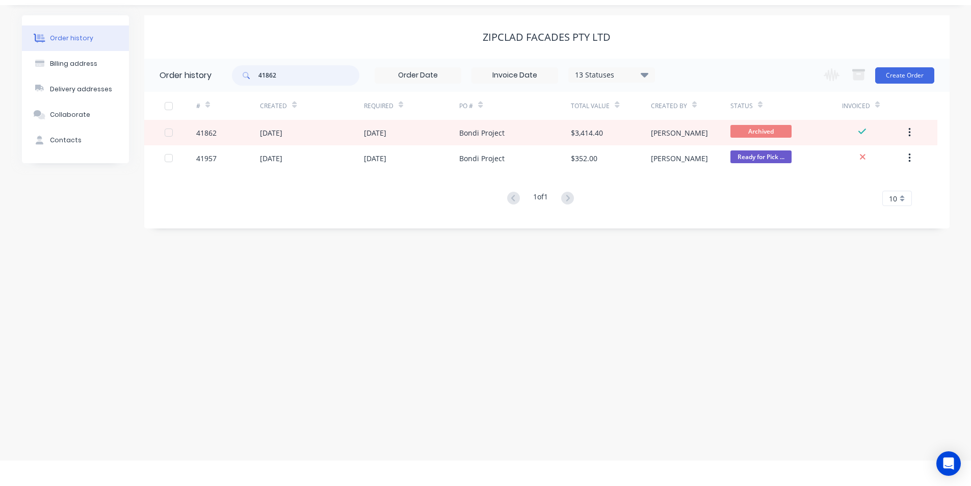
drag, startPoint x: 312, startPoint y: 72, endPoint x: 204, endPoint y: 63, distance: 108.4
click at [204, 63] on header "Order history 41862 13 Statuses Invoice Status Invoiced Not Invoiced Partial Or…" at bounding box center [546, 75] width 805 height 33
type input "41564"
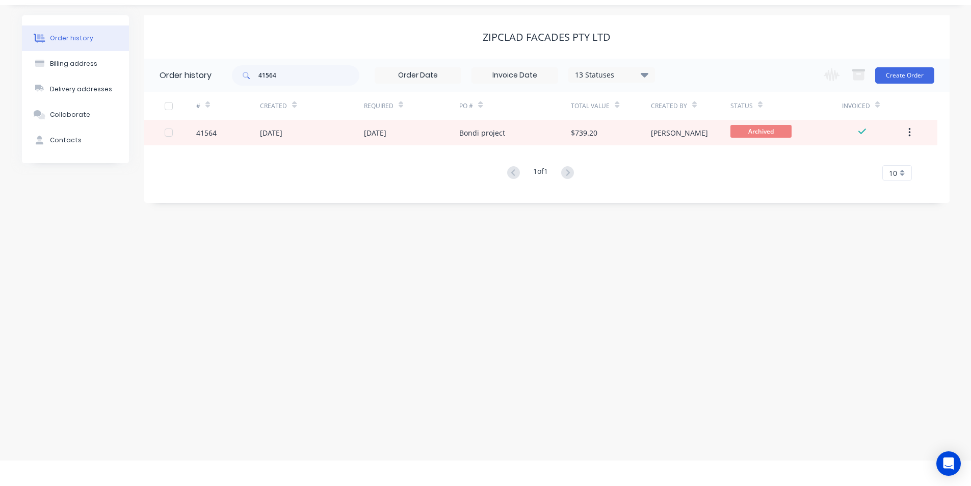
click at [642, 77] on icon at bounding box center [645, 74] width 8 height 12
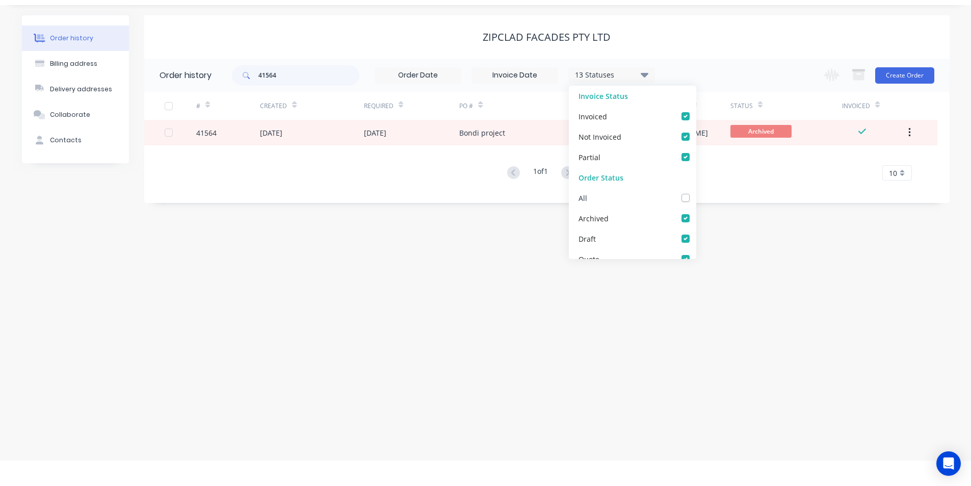
click at [670, 197] on div "All" at bounding box center [632, 198] width 127 height 20
click at [758, 34] on div "Zipclad Facades Pty Ltd" at bounding box center [546, 37] width 805 height 12
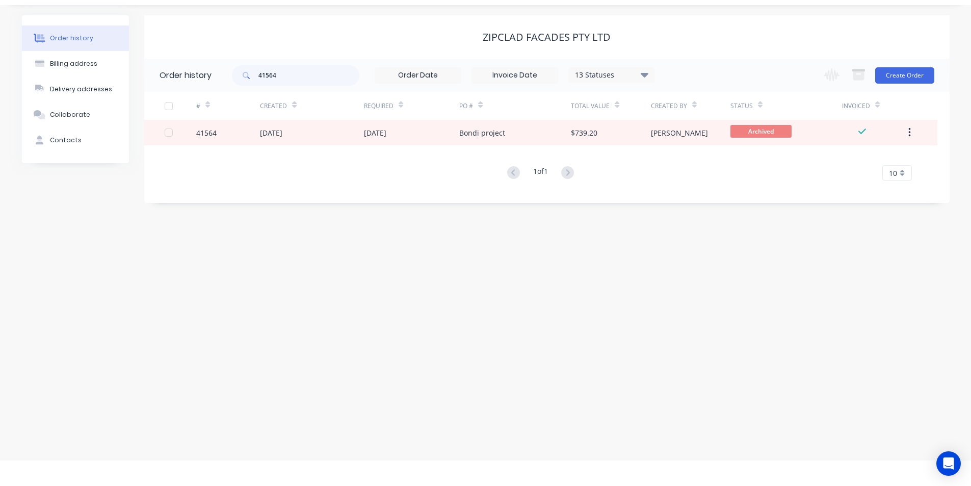
click at [623, 64] on div "41564 13 Statuses Invoice Status Invoiced Not Invoiced Partial Order Status All…" at bounding box center [443, 75] width 423 height 33
click at [629, 75] on div "13 Statuses" at bounding box center [612, 74] width 86 height 11
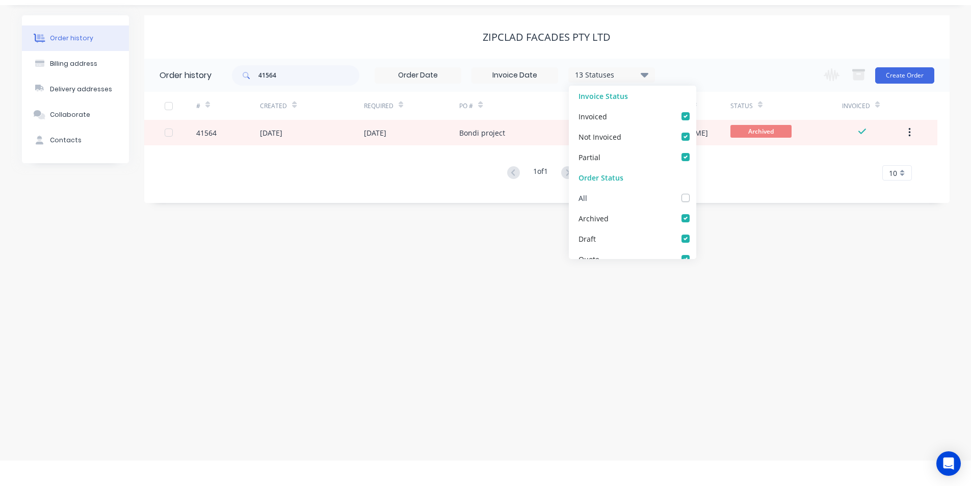
click at [696, 192] on label at bounding box center [696, 192] width 0 height 0
click at [696, 198] on input "checkbox" at bounding box center [700, 197] width 8 height 10
checkbox input "true"
click at [731, 62] on div "41564 13 Statuses Invoice Status Invoiced Not Invoiced Partial Order Status All…" at bounding box center [591, 75] width 718 height 33
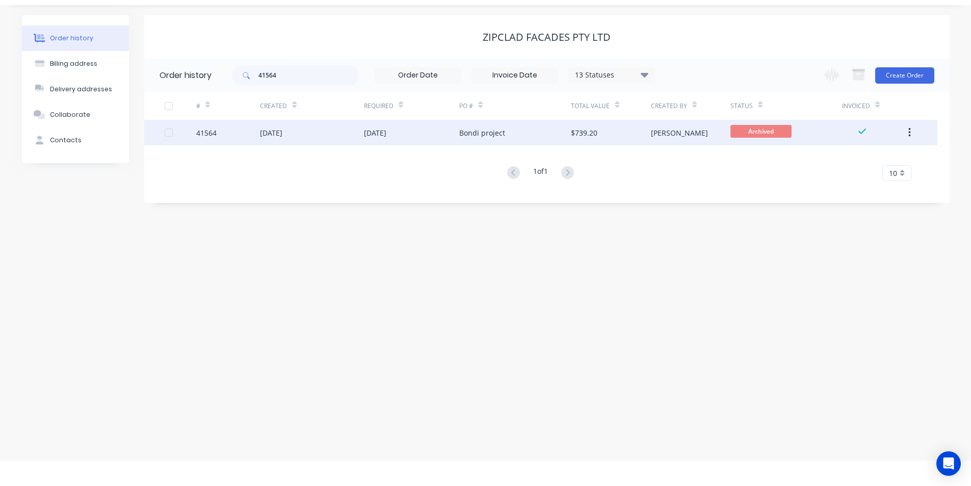
click at [305, 135] on div "[DATE]" at bounding box center [311, 132] width 103 height 25
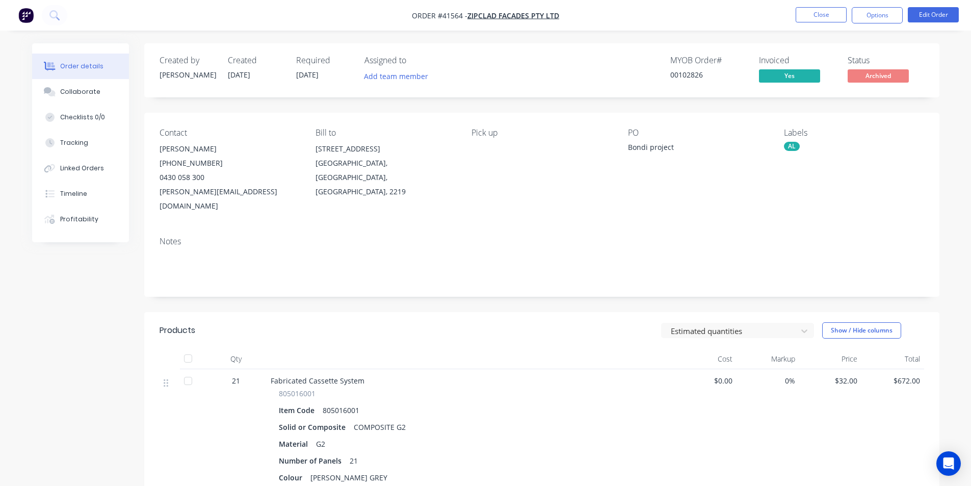
drag, startPoint x: 799, startPoint y: 18, endPoint x: 481, endPoint y: 157, distance: 347.8
click at [496, 135] on div "Order #41564 - Zipclad Facades Pty Ltd Close Options Edit Order Order details C…" at bounding box center [485, 345] width 971 height 690
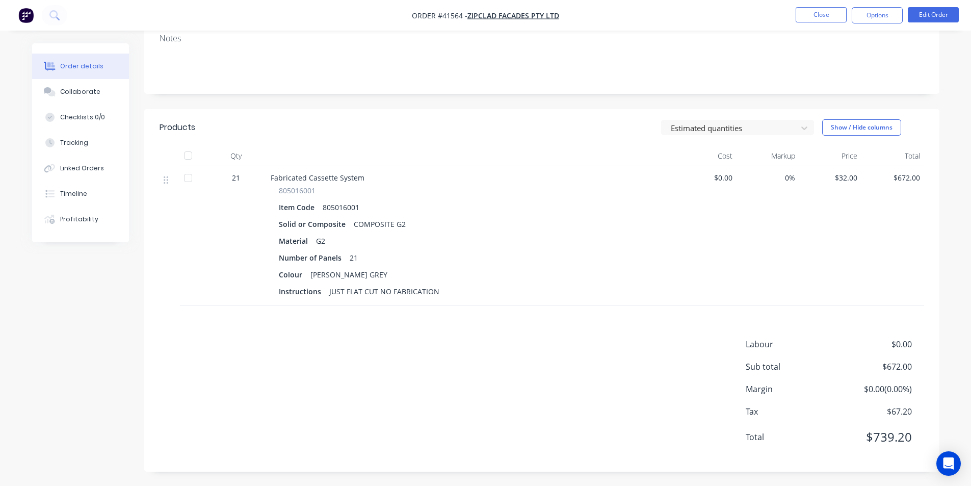
scroll to position [204, 0]
